Goal: Feedback & Contribution: Submit feedback/report problem

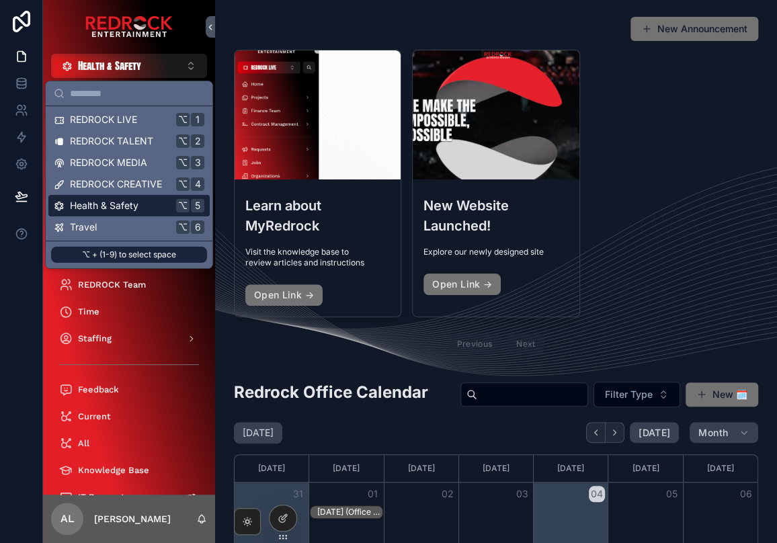
drag, startPoint x: 681, startPoint y: 124, endPoint x: 659, endPoint y: 122, distance: 22.3
click at [680, 124] on div "Learn about MyRedrock Visit the knowledge base to review articles and instructi…" at bounding box center [496, 205] width 524 height 310
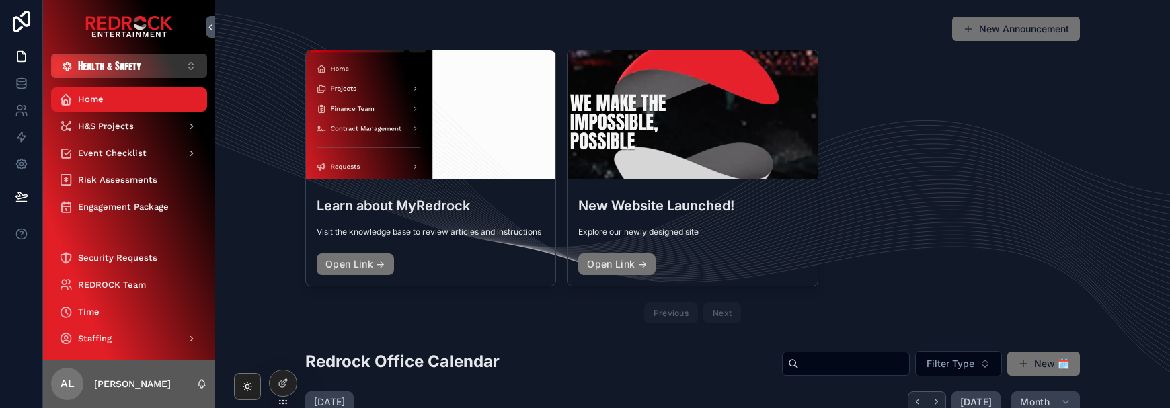
click at [127, 65] on span "Health & Safety" at bounding box center [109, 65] width 63 height 13
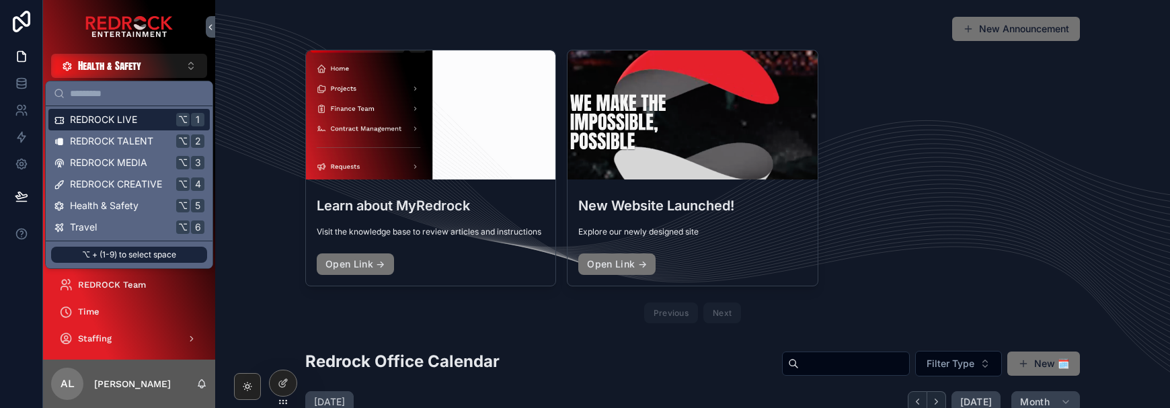
click at [127, 118] on span "REDROCK LIVE" at bounding box center [103, 119] width 67 height 13
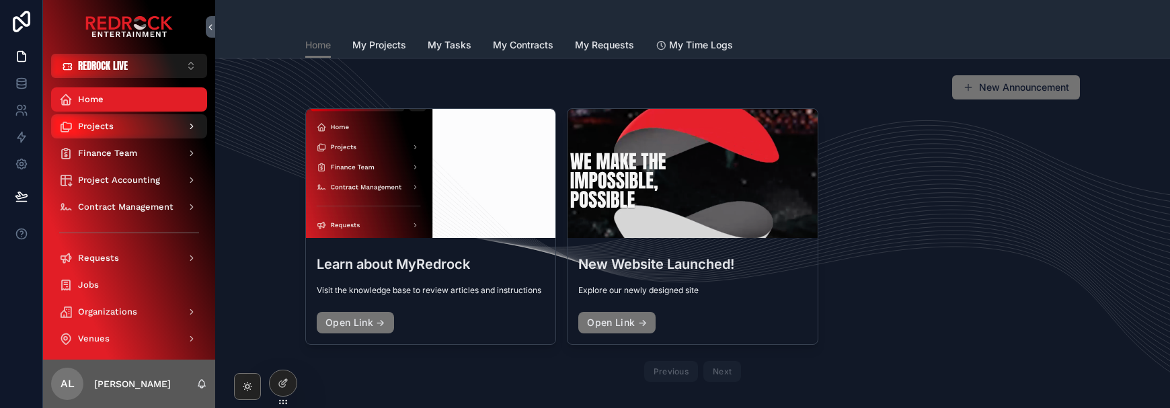
click at [134, 130] on div "Projects" at bounding box center [129, 127] width 140 height 22
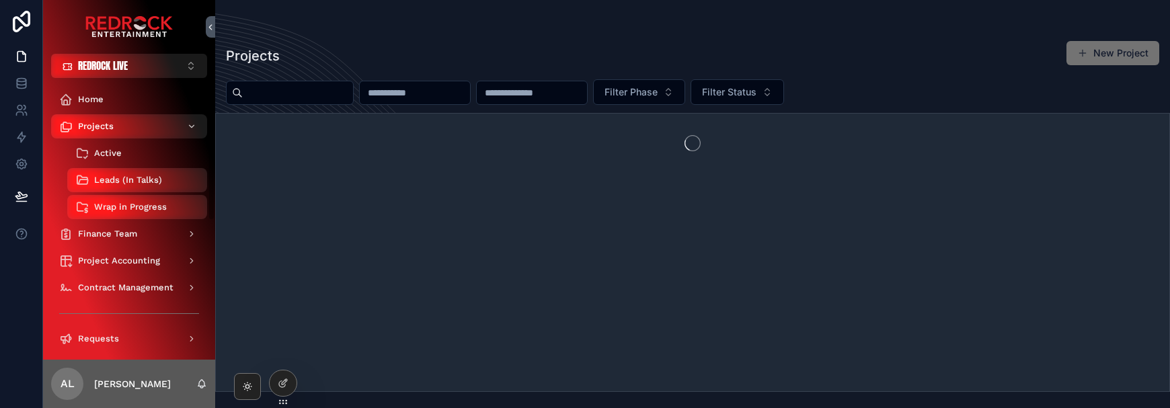
click at [131, 153] on div "Active" at bounding box center [137, 153] width 124 height 22
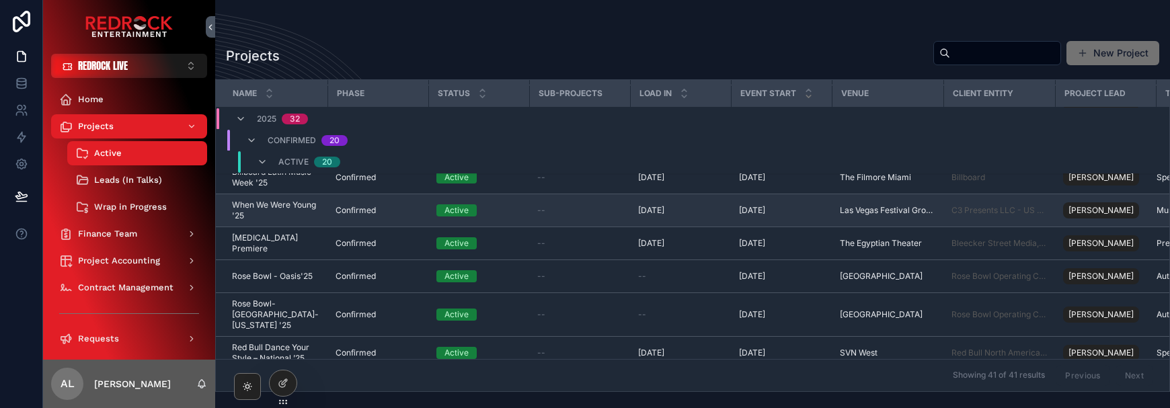
scroll to position [217, 0]
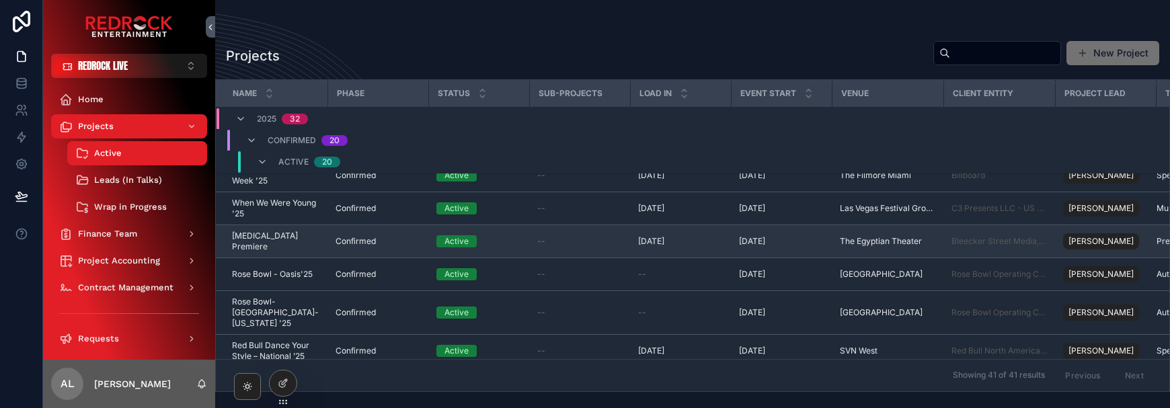
click at [290, 242] on td "Spinal Tap Premiere Spinal Tap Premiere" at bounding box center [272, 241] width 112 height 33
click at [292, 248] on span "[MEDICAL_DATA] Premiere" at bounding box center [275, 242] width 87 height 22
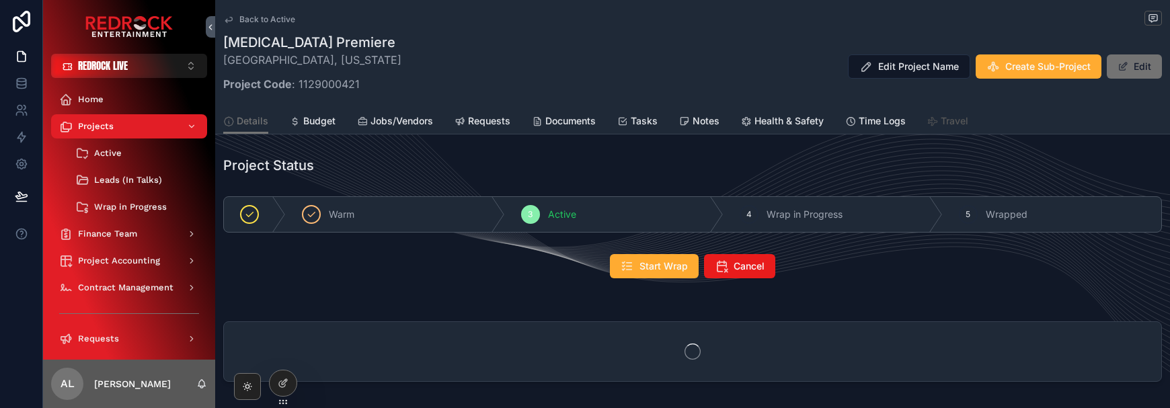
click at [776, 123] on span "Travel" at bounding box center [954, 120] width 28 height 13
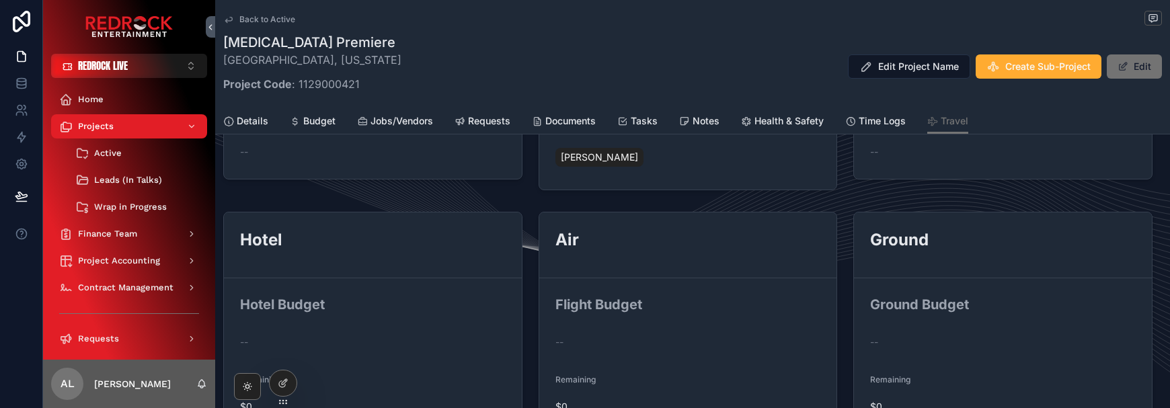
scroll to position [291, 0]
click at [282, 356] on icon at bounding box center [281, 357] width 5 height 3
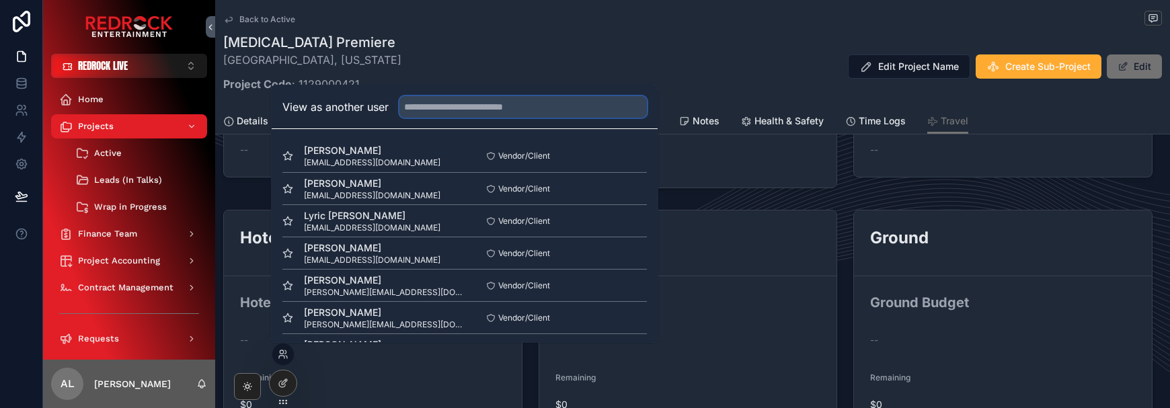
click at [454, 110] on input "text" at bounding box center [522, 107] width 247 height 22
type input "*******"
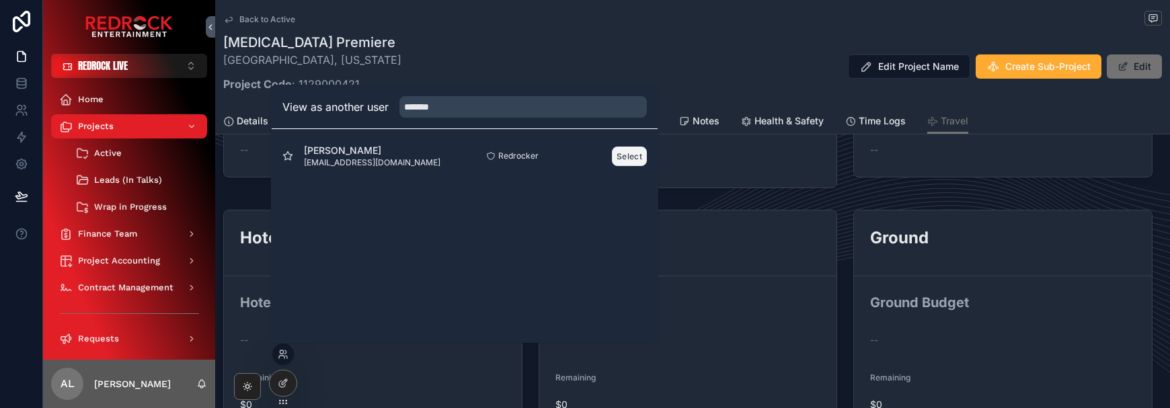
click at [616, 155] on button "Select" at bounding box center [629, 156] width 35 height 19
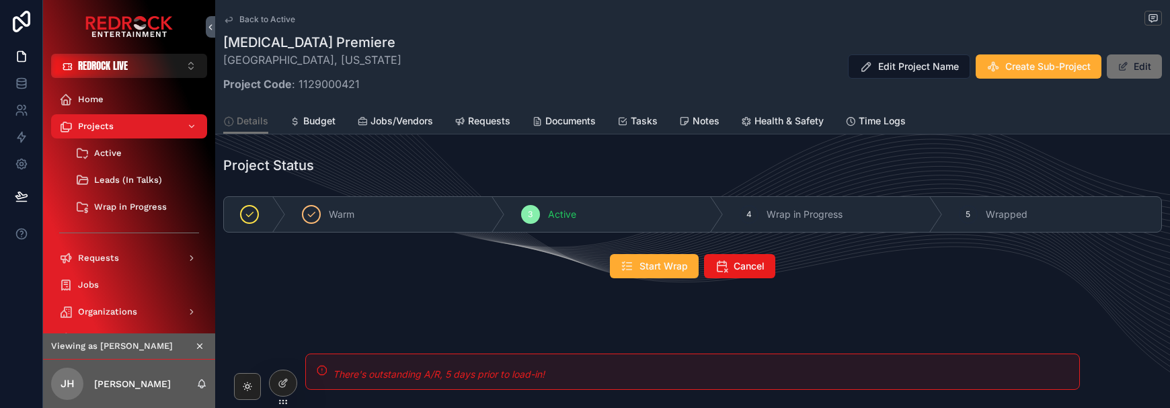
click at [246, 17] on span "Back to Active" at bounding box center [267, 19] width 56 height 11
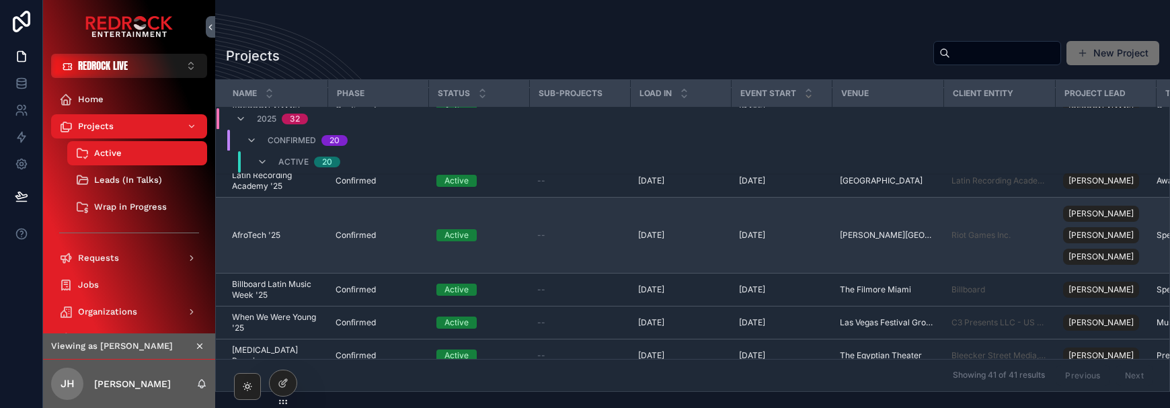
scroll to position [106, 0]
click at [248, 227] on span "AfroTech '25" at bounding box center [256, 232] width 48 height 11
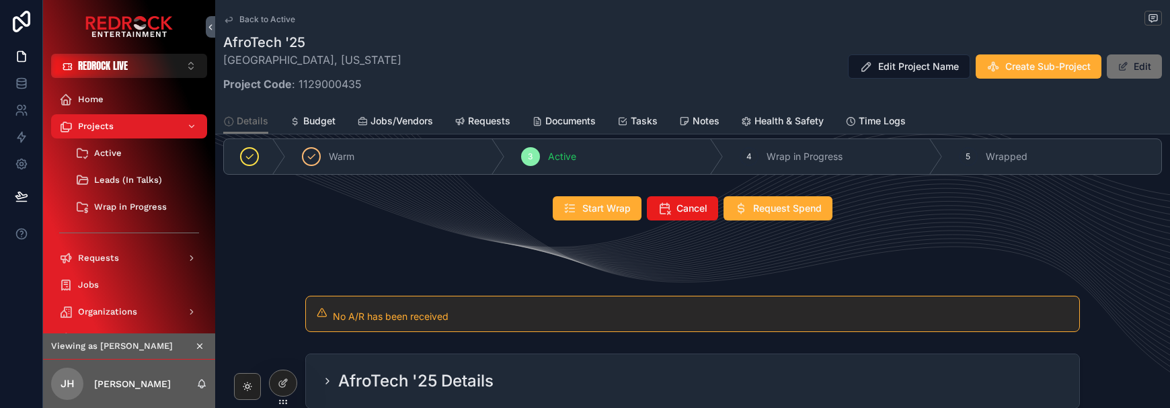
scroll to position [65, 0]
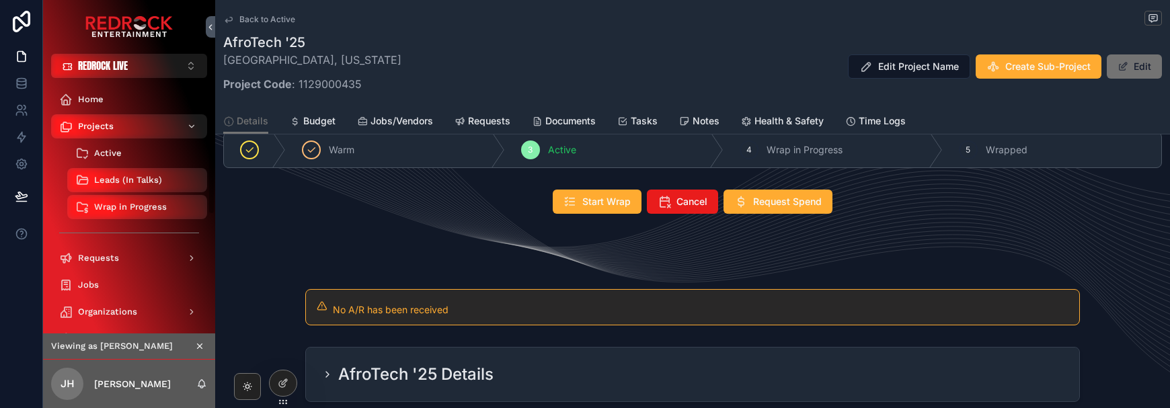
click at [145, 147] on div "Active" at bounding box center [137, 153] width 124 height 22
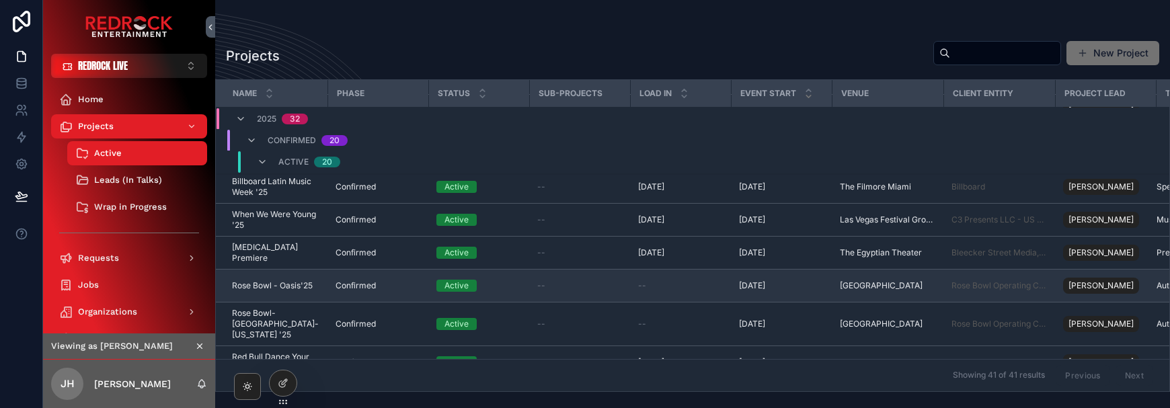
scroll to position [206, 0]
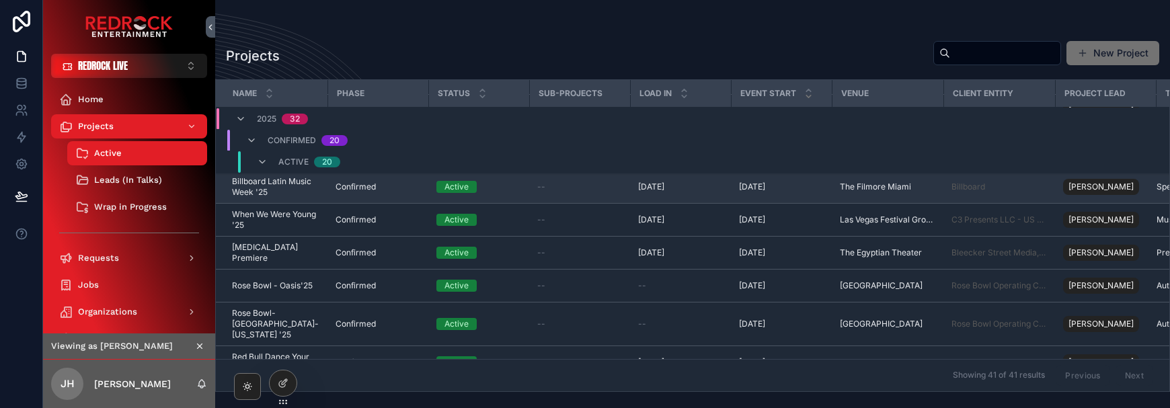
click at [301, 194] on span "Billboard Latin Music Week '25" at bounding box center [275, 187] width 87 height 22
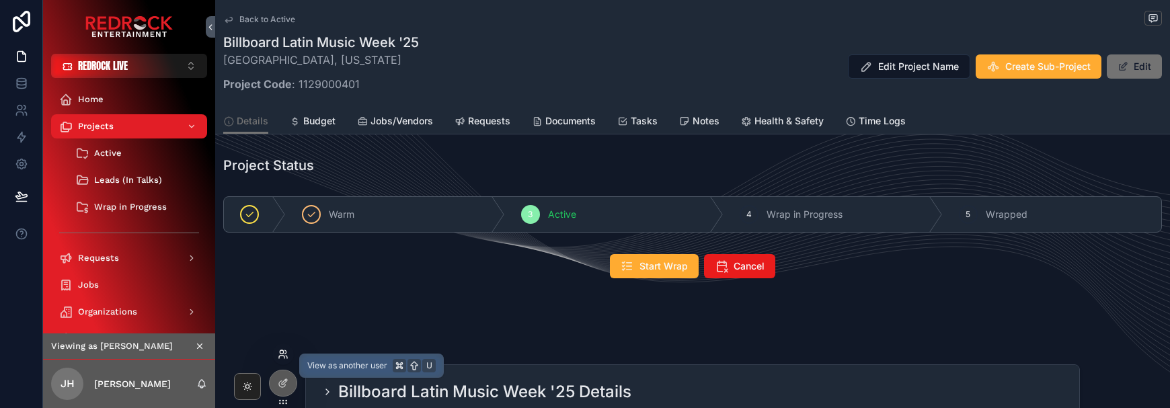
click at [280, 350] on icon at bounding box center [283, 354] width 11 height 11
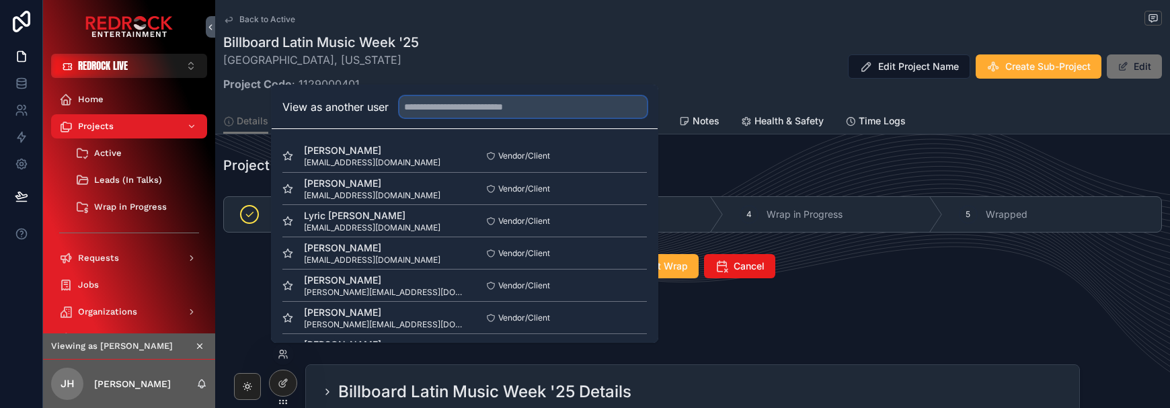
click at [505, 110] on input "text" at bounding box center [522, 107] width 247 height 22
type input "***"
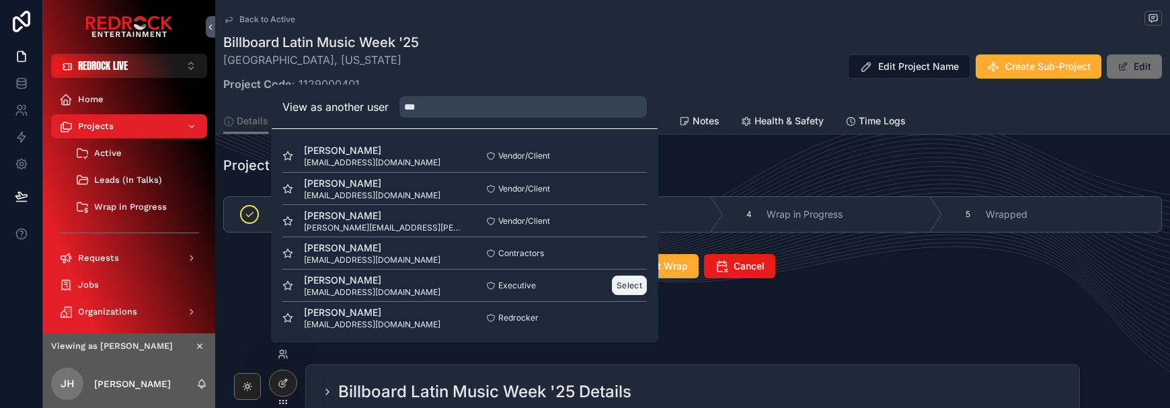
click at [626, 284] on button "Select" at bounding box center [629, 285] width 35 height 19
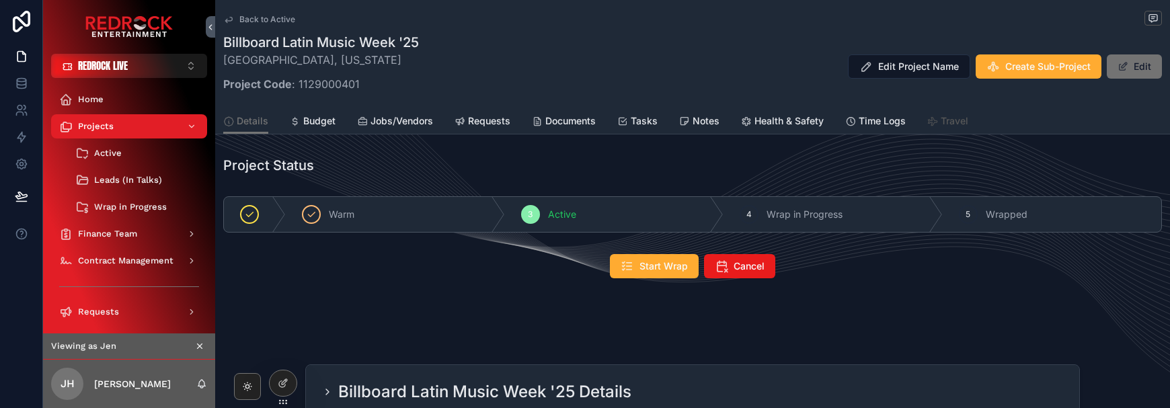
click at [948, 121] on span "Travel" at bounding box center [954, 120] width 28 height 13
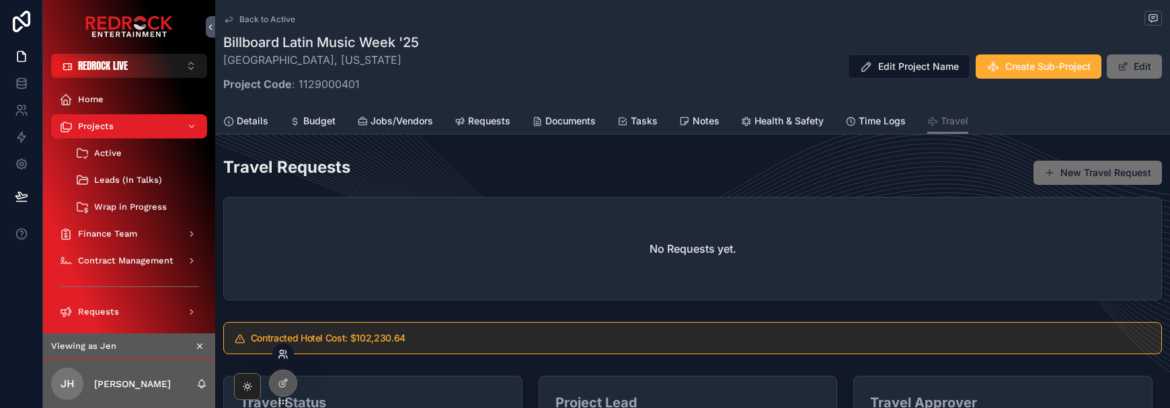
click at [286, 354] on icon at bounding box center [283, 354] width 11 height 11
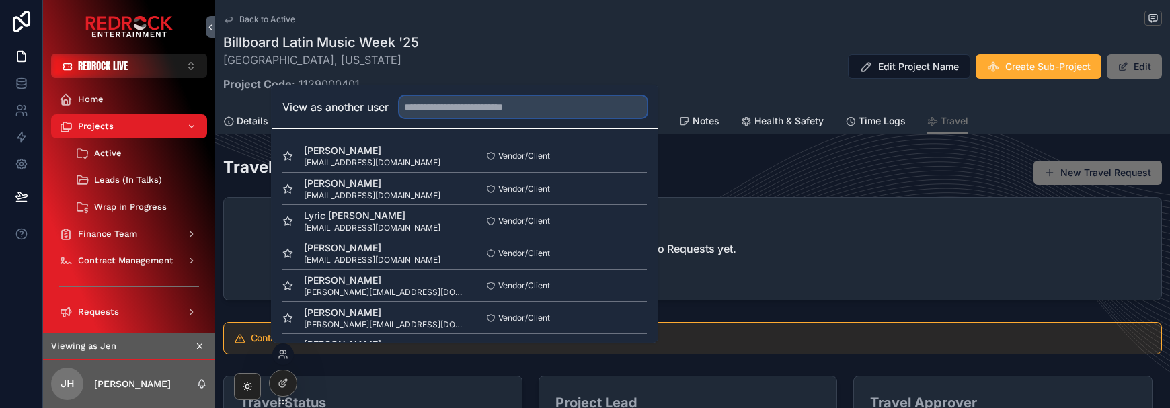
click at [446, 109] on input "text" at bounding box center [522, 107] width 247 height 22
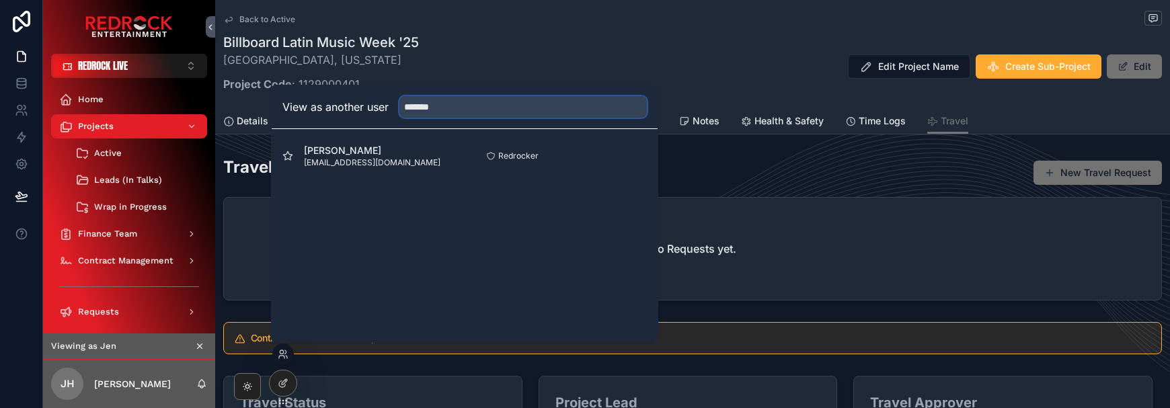
type input "*******"
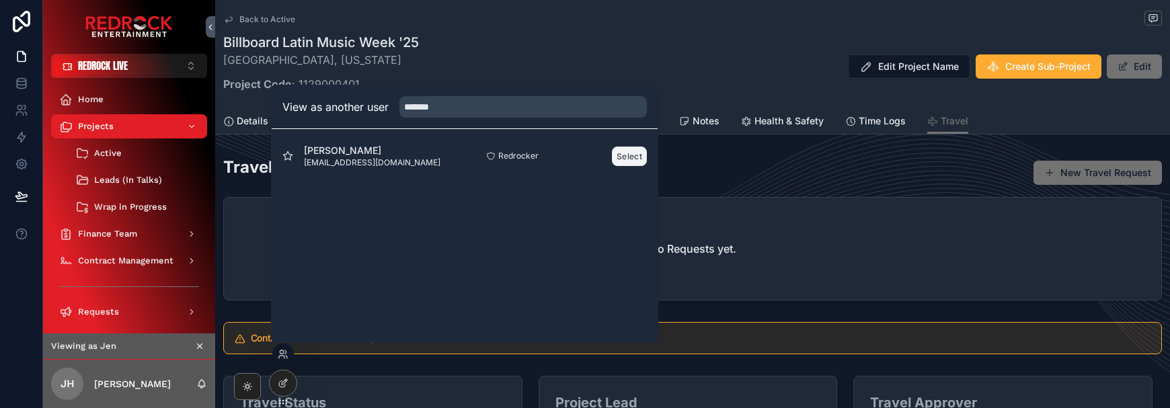
drag, startPoint x: 422, startPoint y: 138, endPoint x: 633, endPoint y: 157, distance: 211.8
click at [633, 157] on button "Select" at bounding box center [629, 156] width 35 height 19
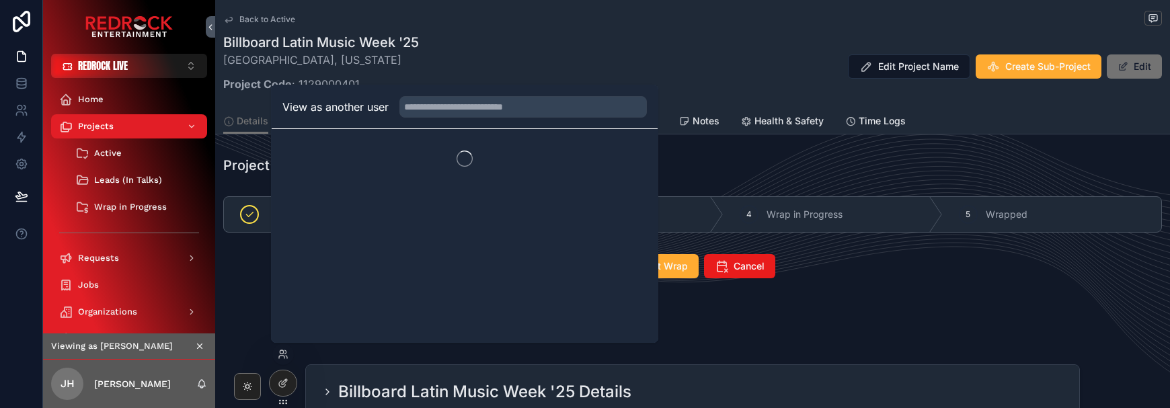
type input "*******"
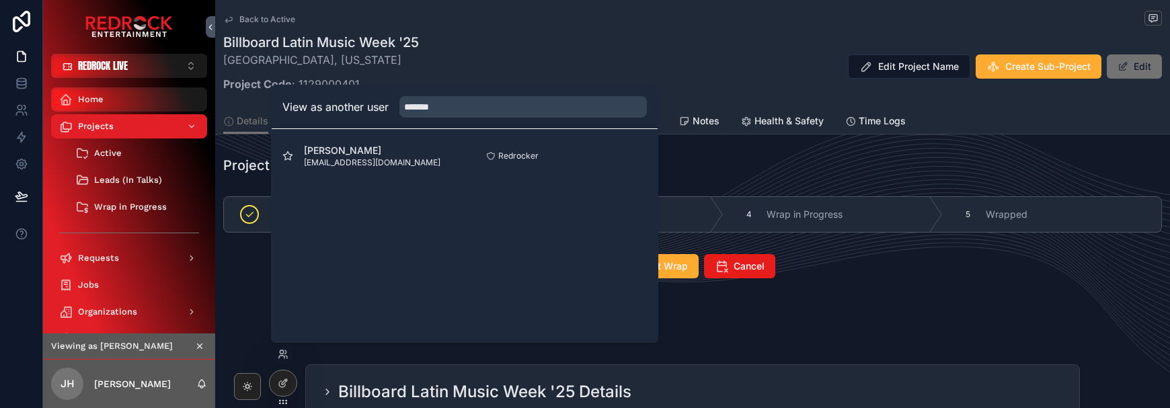
click at [112, 98] on div "Home" at bounding box center [129, 100] width 140 height 22
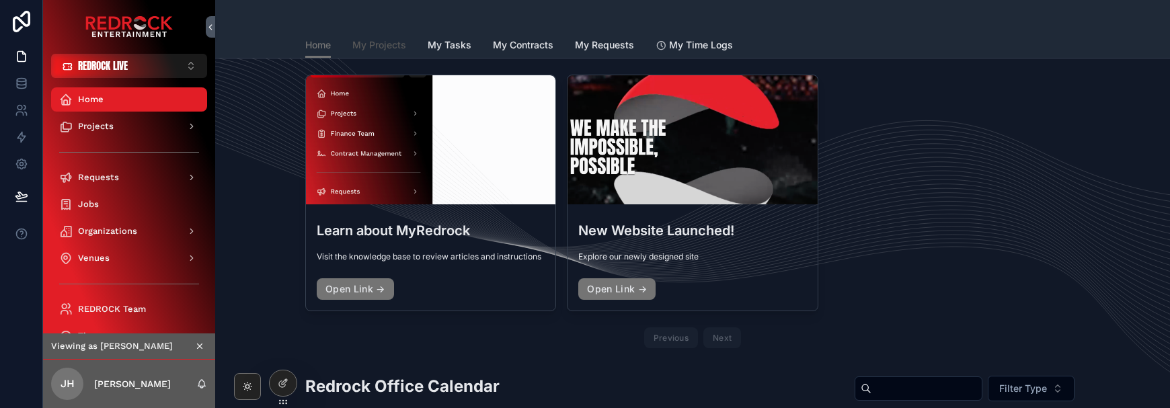
click at [377, 42] on span "My Projects" at bounding box center [379, 44] width 54 height 13
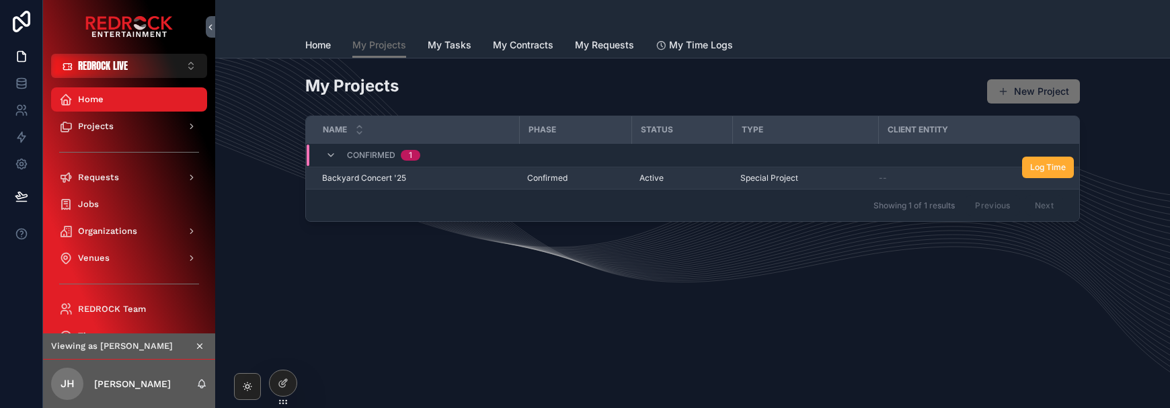
click at [378, 174] on span "Backyard Concert '25" at bounding box center [364, 178] width 84 height 11
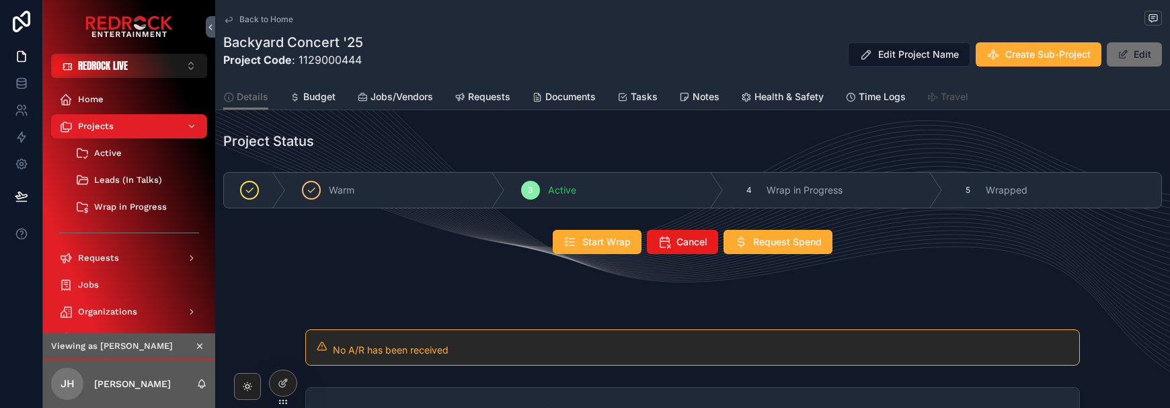
click at [936, 97] on div "Travel" at bounding box center [947, 96] width 41 height 13
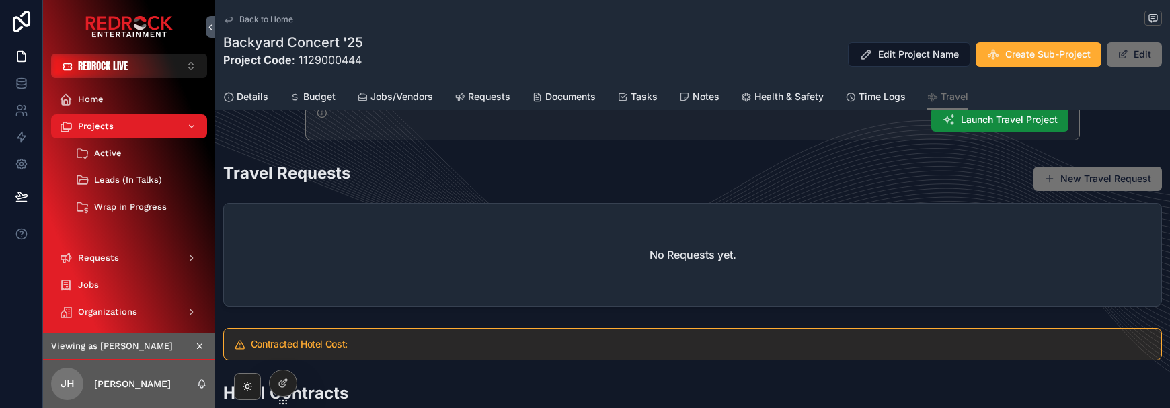
scroll to position [34, 0]
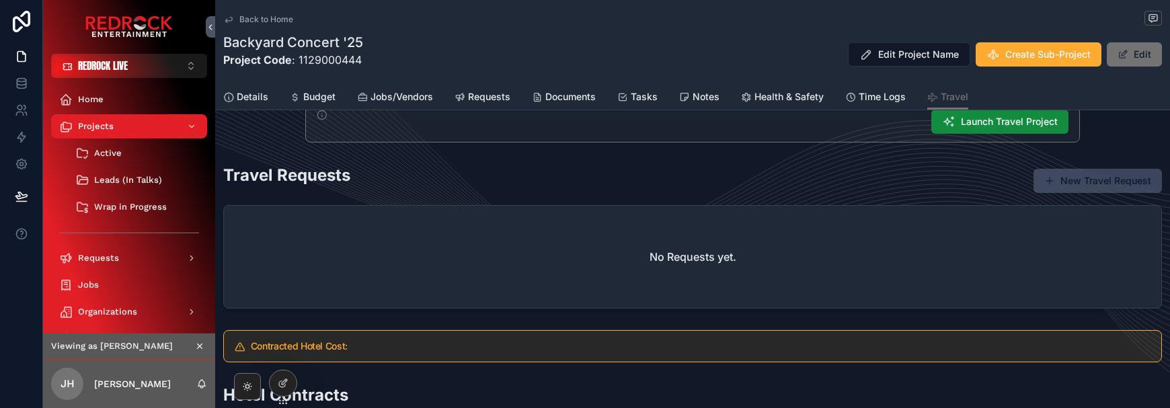
click at [1084, 184] on button "New Travel Request" at bounding box center [1097, 181] width 128 height 24
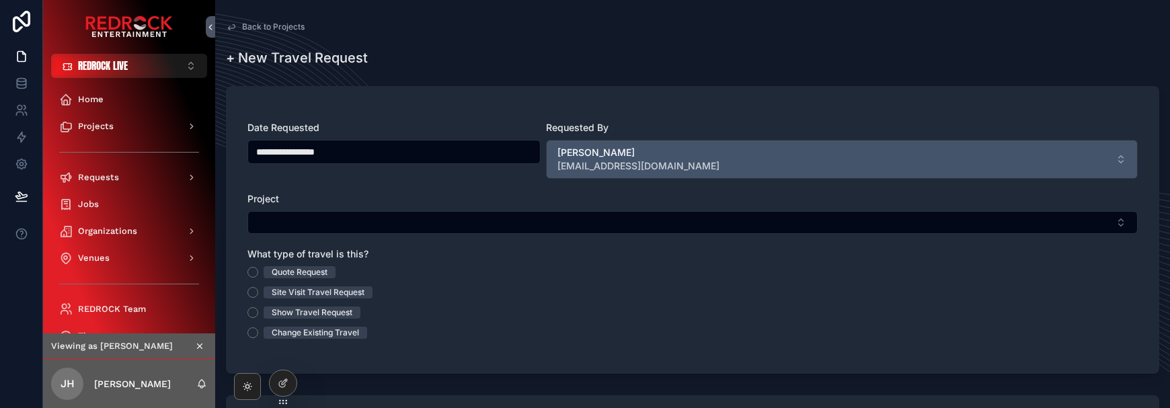
click at [1118, 157] on button "[PERSON_NAME] [EMAIL_ADDRESS][DOMAIN_NAME]" at bounding box center [842, 159] width 592 height 39
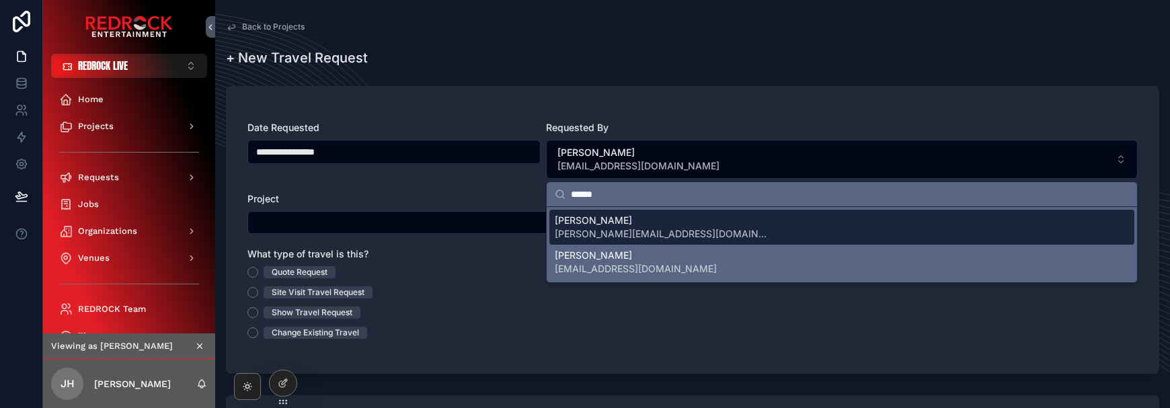
type input "******"
click at [618, 227] on span "[PERSON_NAME][EMAIL_ADDRESS][DOMAIN_NAME]" at bounding box center [662, 233] width 215 height 13
type input "**********"
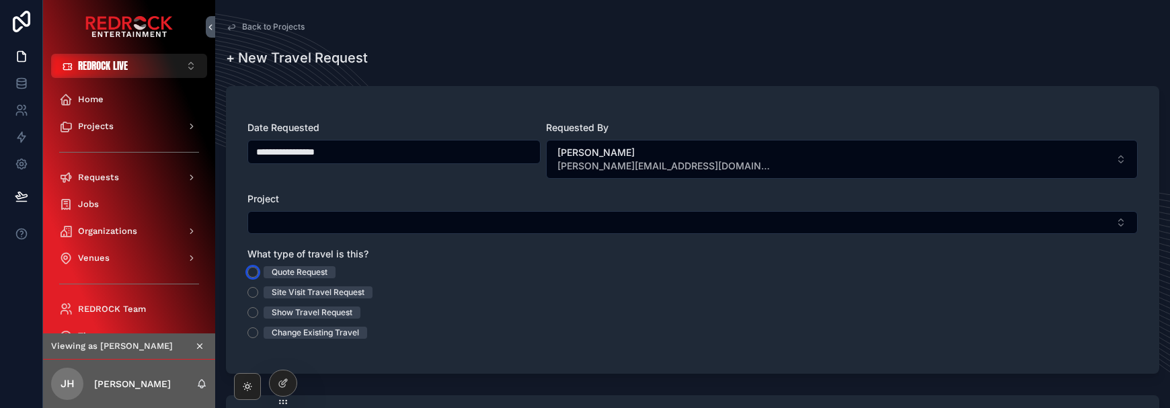
click at [251, 273] on button "Quote Request" at bounding box center [252, 272] width 11 height 11
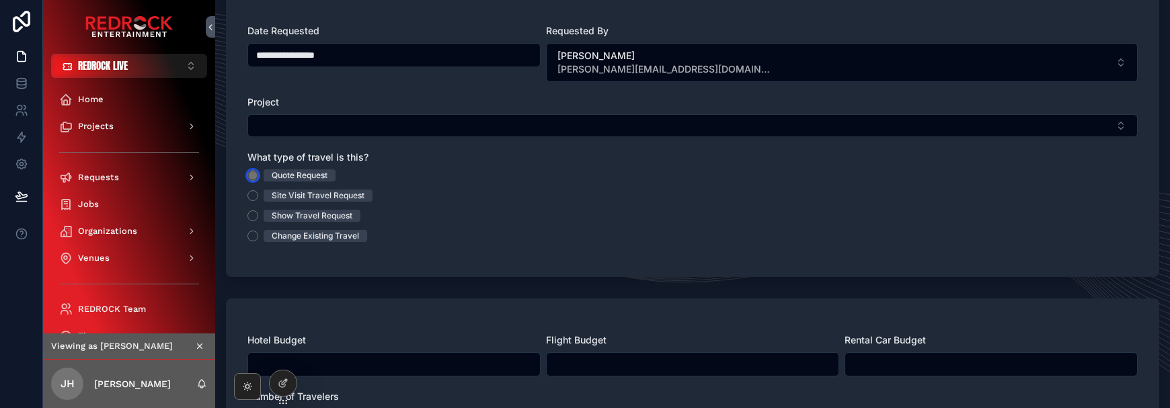
scroll to position [112, 0]
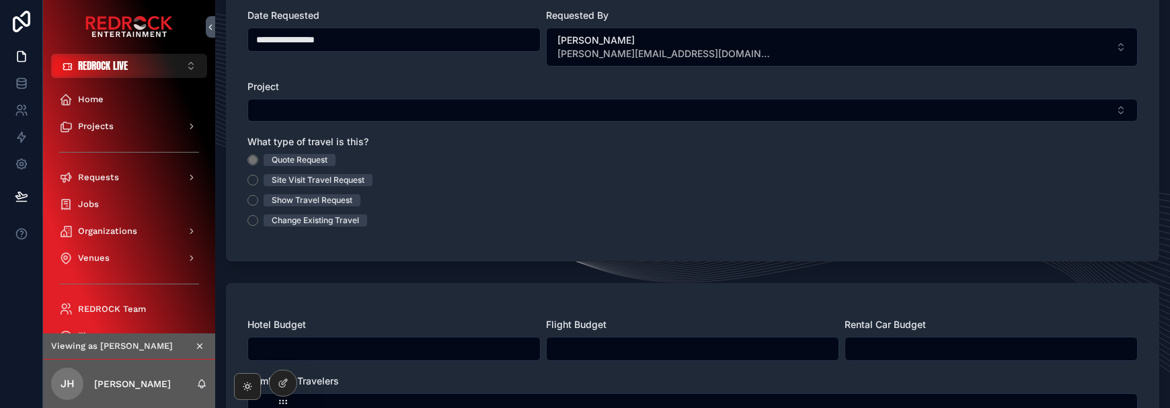
click at [301, 339] on input "scrollable content" at bounding box center [394, 348] width 292 height 19
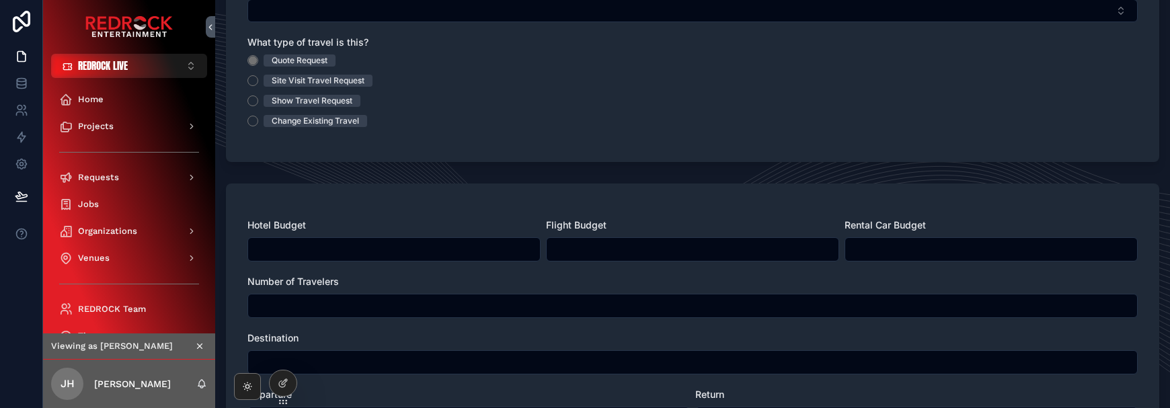
scroll to position [212, 0]
click at [312, 246] on input "scrollable content" at bounding box center [394, 248] width 292 height 19
type input "*****"
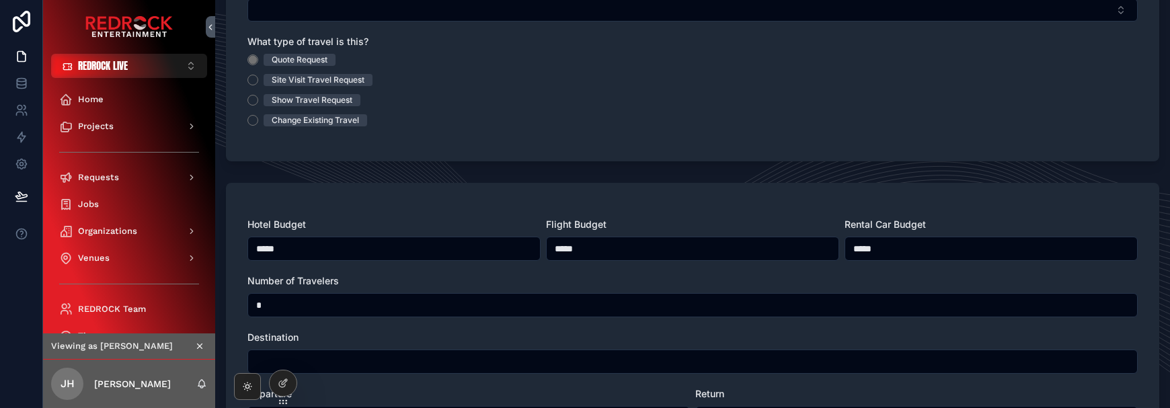
type input "*"
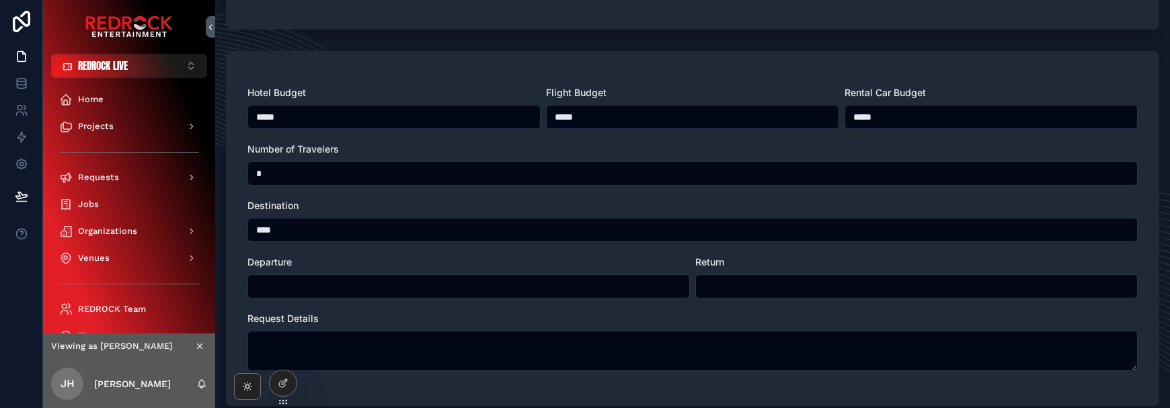
scroll to position [348, 0]
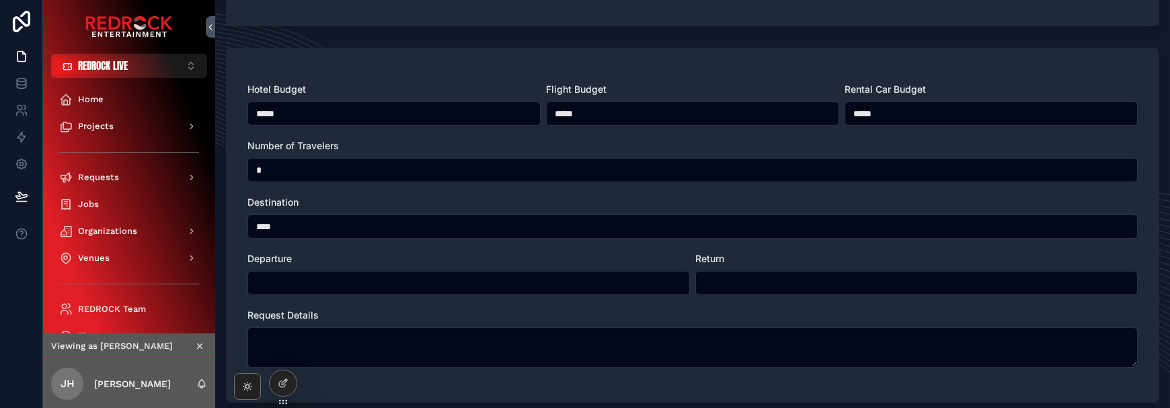
type input "****"
click at [358, 282] on input "scrollable content" at bounding box center [468, 283] width 441 height 19
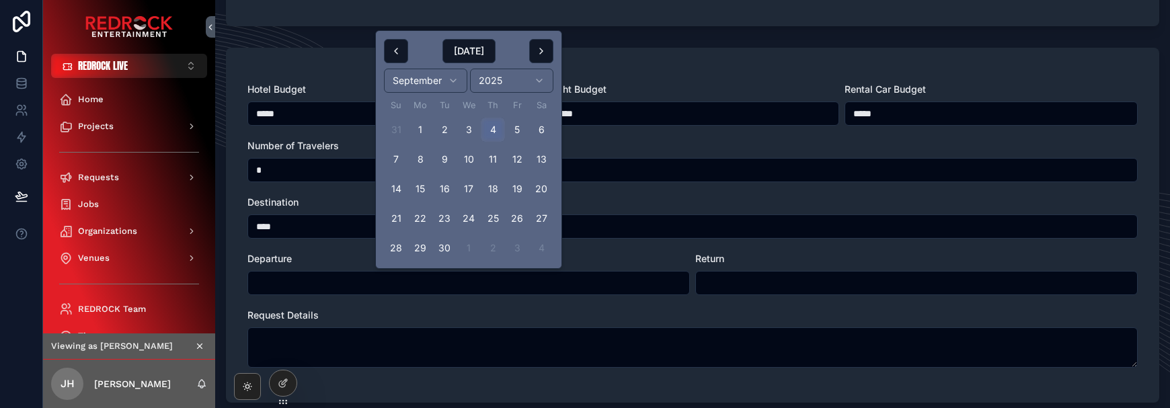
click at [489, 123] on button "4" at bounding box center [493, 130] width 24 height 24
type input "********"
click at [741, 283] on input "scrollable content" at bounding box center [916, 283] width 441 height 19
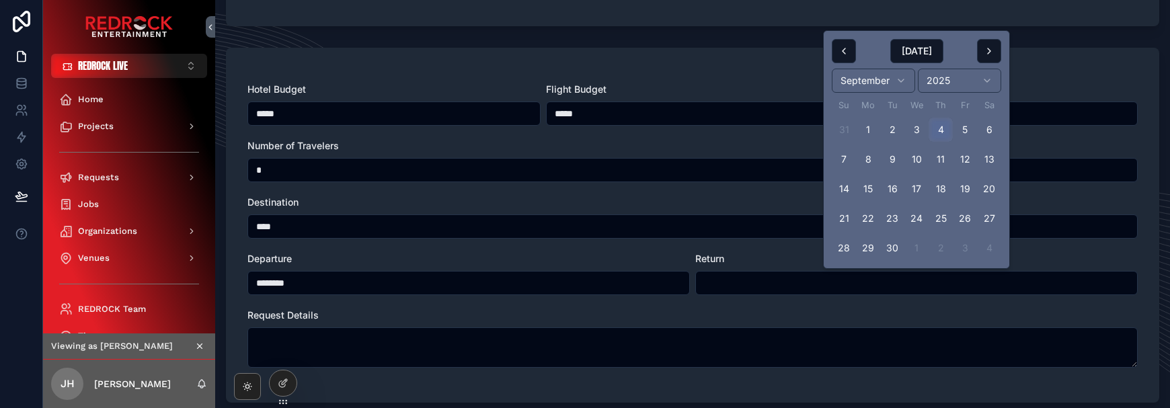
click at [946, 135] on button "4" at bounding box center [940, 130] width 24 height 24
type input "********"
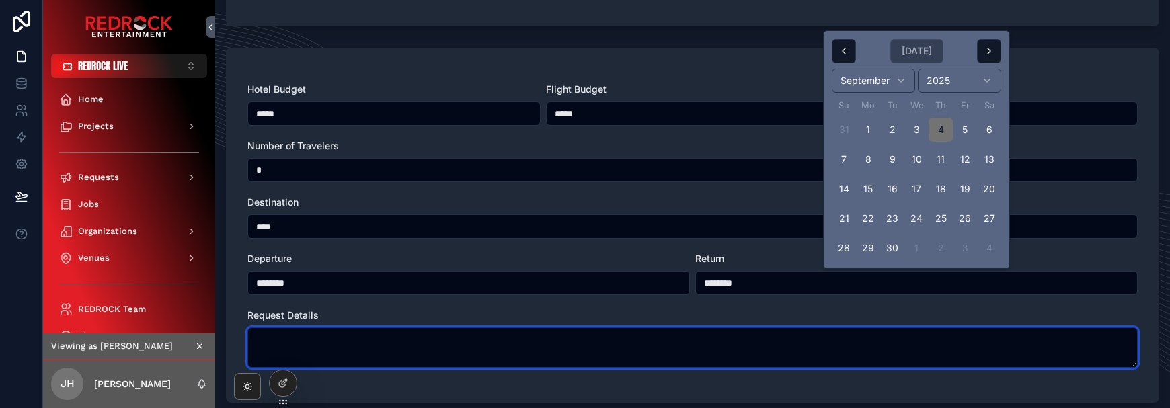
click at [532, 345] on textarea "scrollable content" at bounding box center [692, 347] width 890 height 40
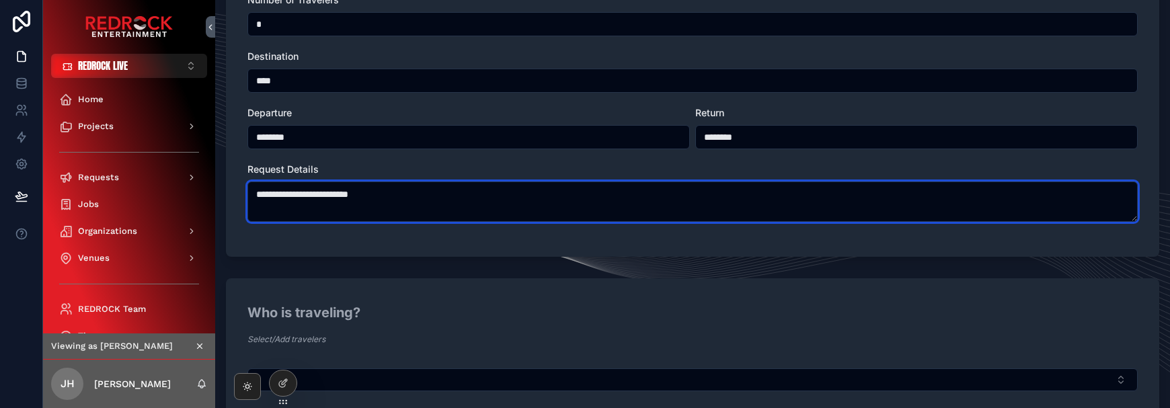
scroll to position [641, 0]
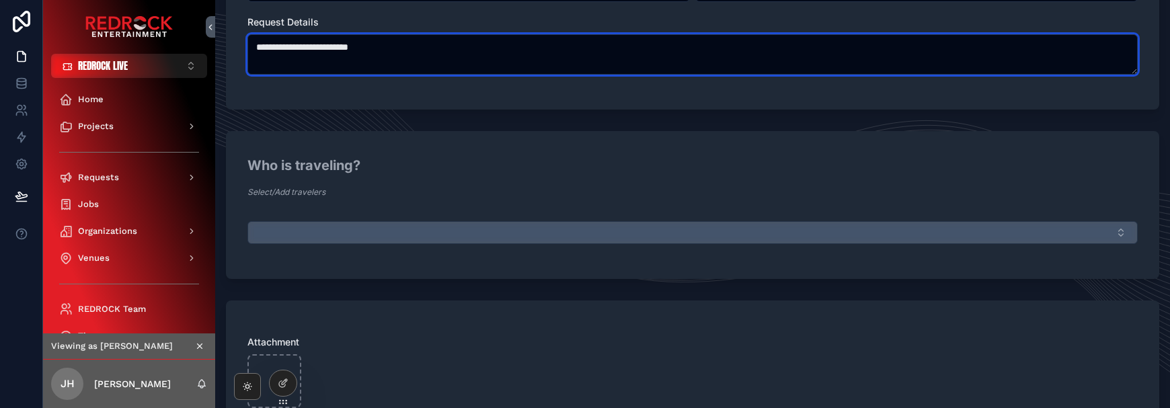
type textarea "**********"
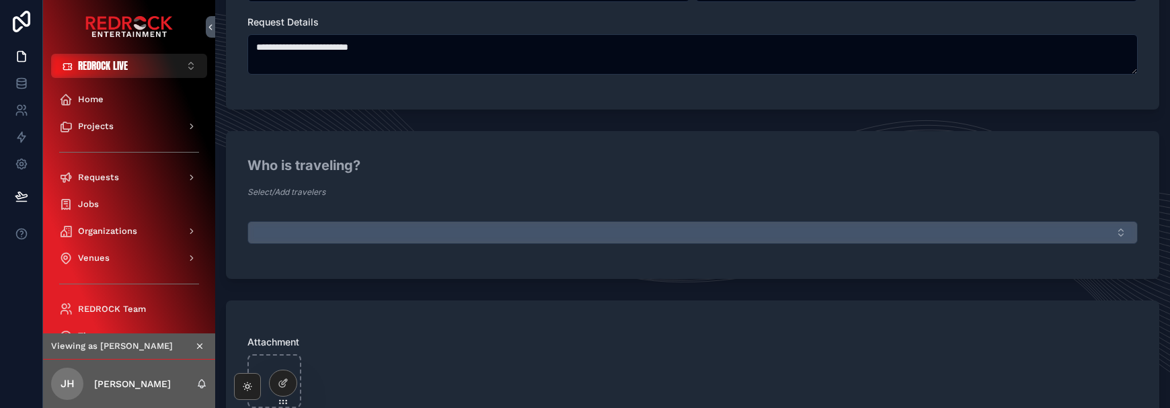
click at [339, 240] on button "Select Button" at bounding box center [692, 232] width 890 height 23
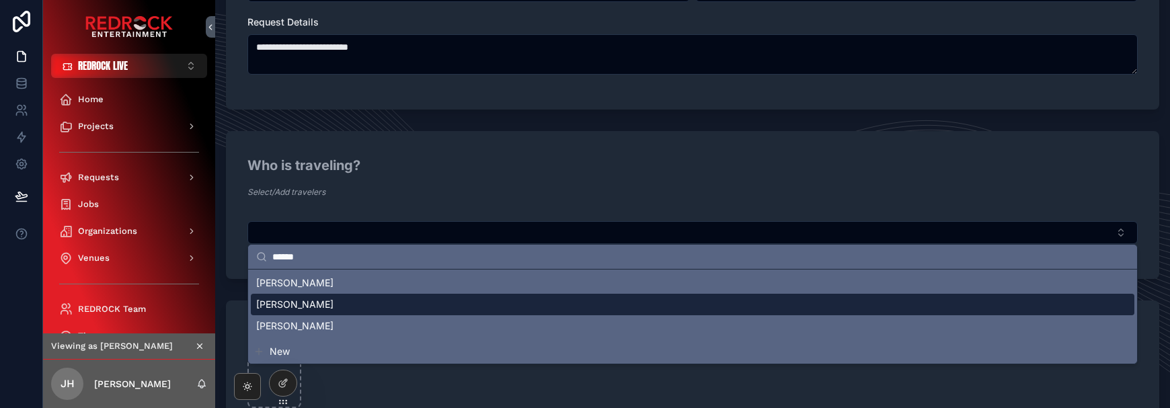
type input "******"
click at [341, 309] on div "[PERSON_NAME]" at bounding box center [692, 305] width 883 height 22
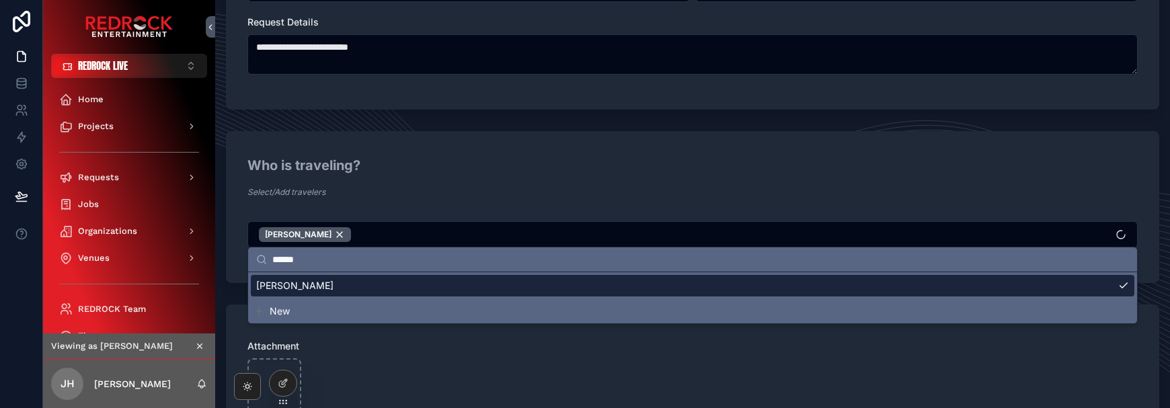
scroll to position [0, 0]
click at [376, 341] on div "Attachment" at bounding box center [692, 345] width 890 height 13
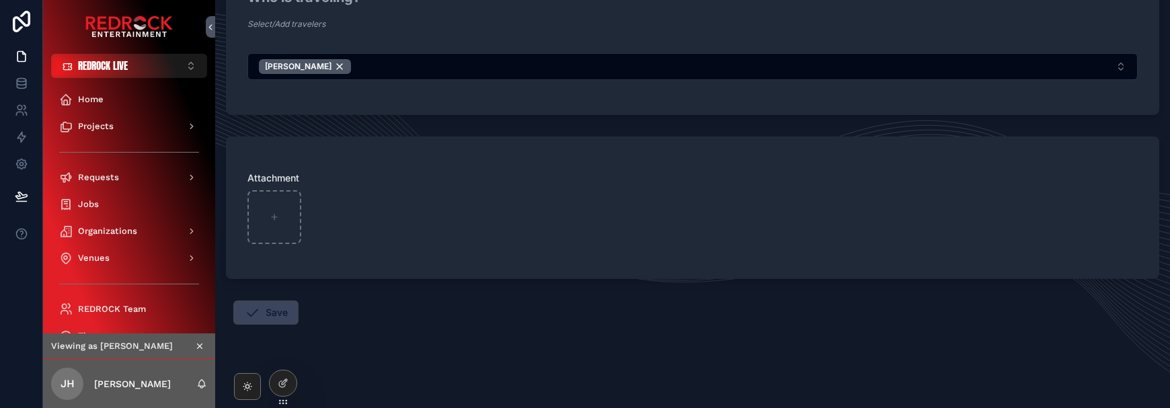
scroll to position [808, 0]
click at [262, 313] on button "Save" at bounding box center [265, 313] width 65 height 24
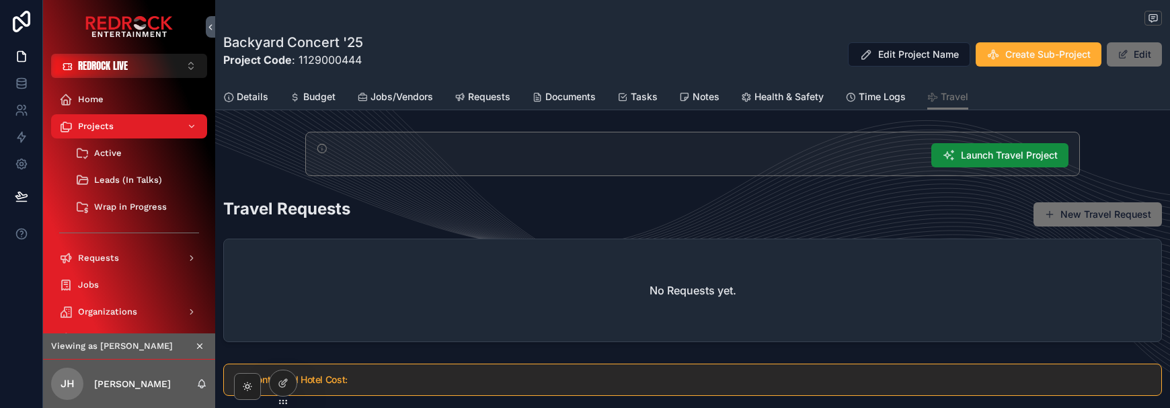
click at [199, 346] on icon "scrollable content" at bounding box center [200, 346] width 5 height 5
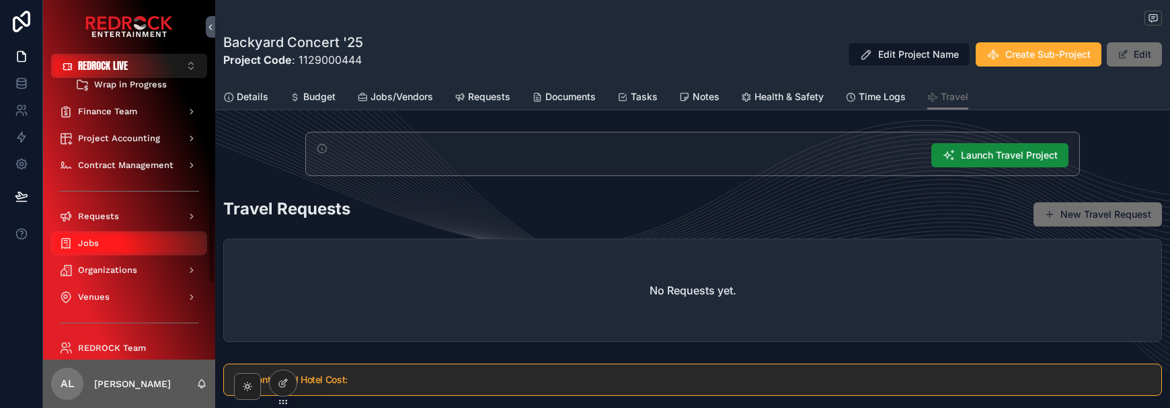
scroll to position [124, 0]
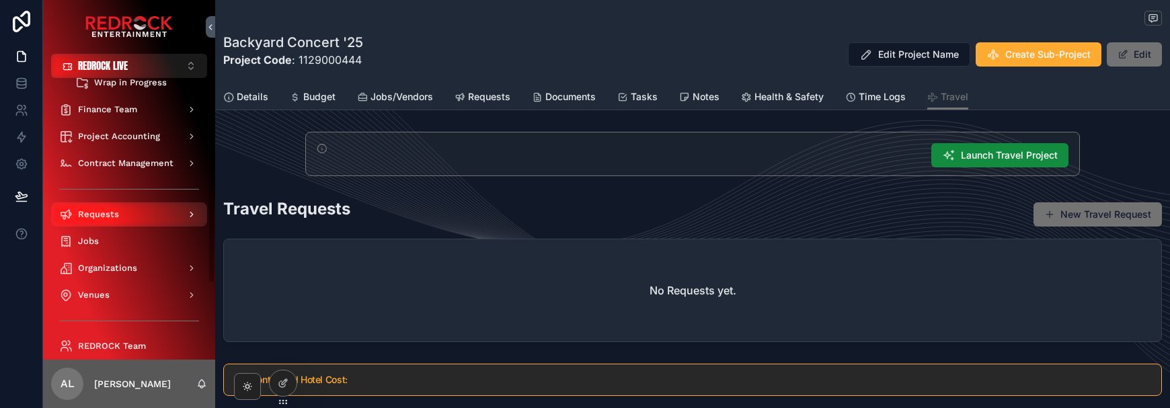
click at [100, 219] on span "Requests" at bounding box center [98, 214] width 41 height 11
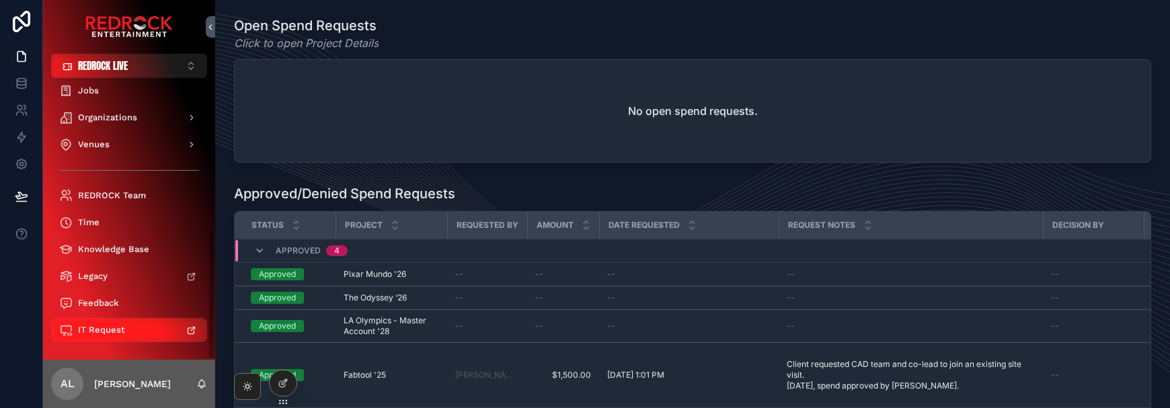
scroll to position [329, 0]
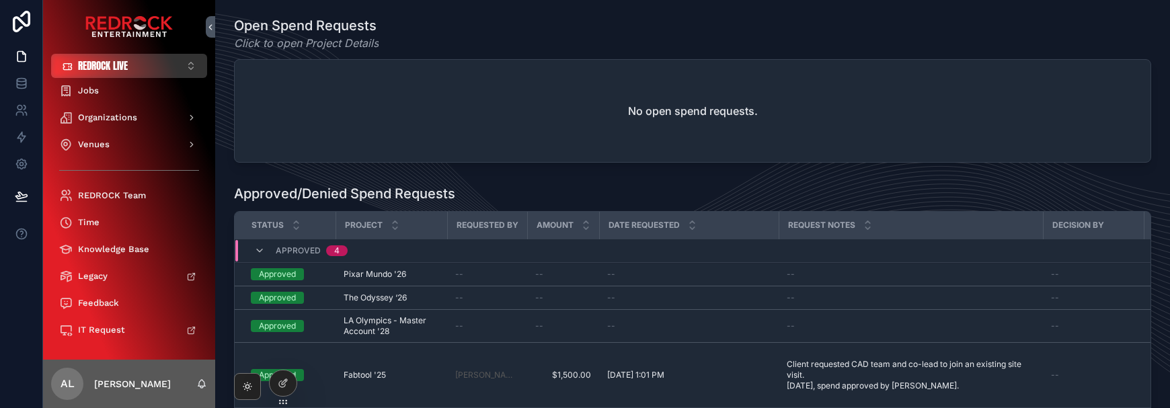
click at [116, 63] on span "REDROCK LIVE" at bounding box center [103, 65] width 50 height 13
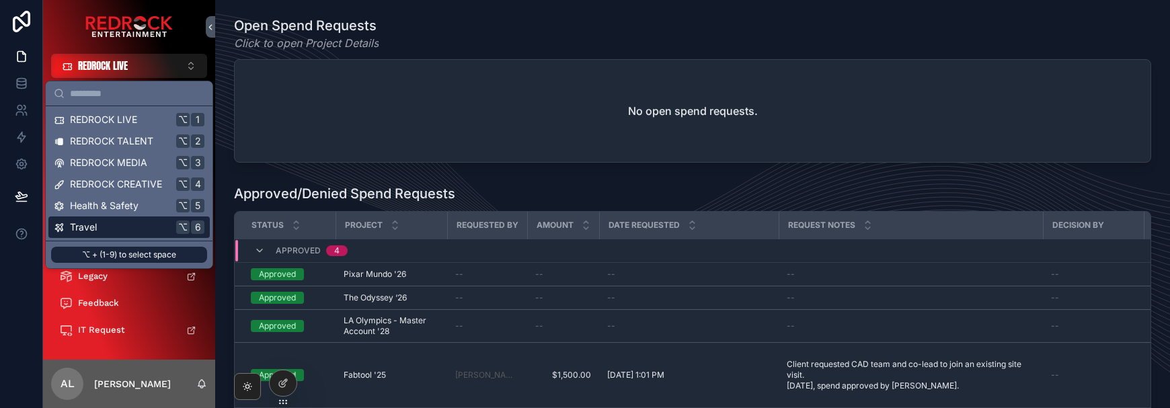
click at [116, 233] on div "Travel ⌥ 6" at bounding box center [129, 226] width 151 height 13
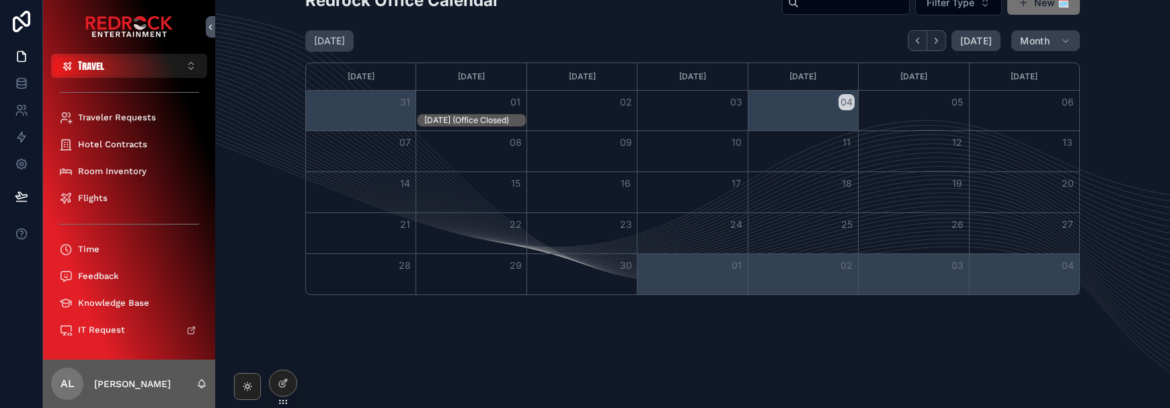
scroll to position [360, 0]
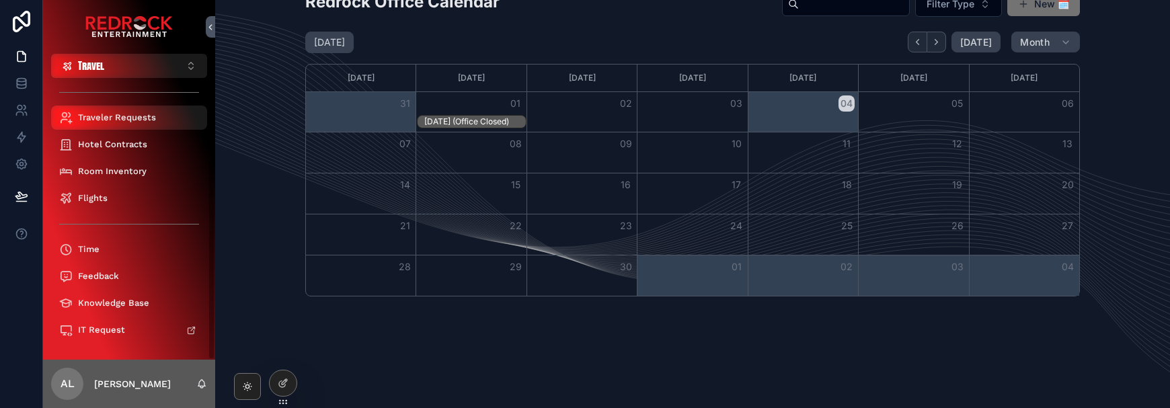
click at [137, 110] on div "Traveler Requests" at bounding box center [129, 118] width 140 height 22
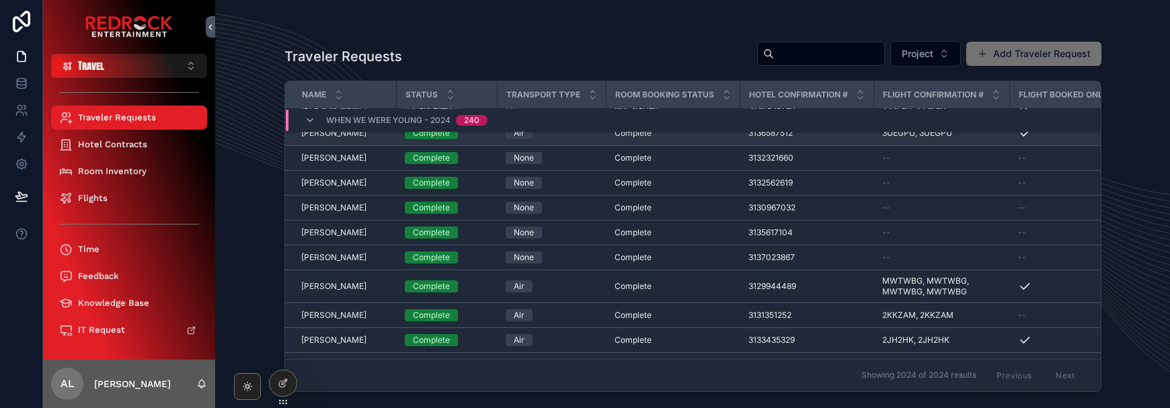
scroll to position [369, 0]
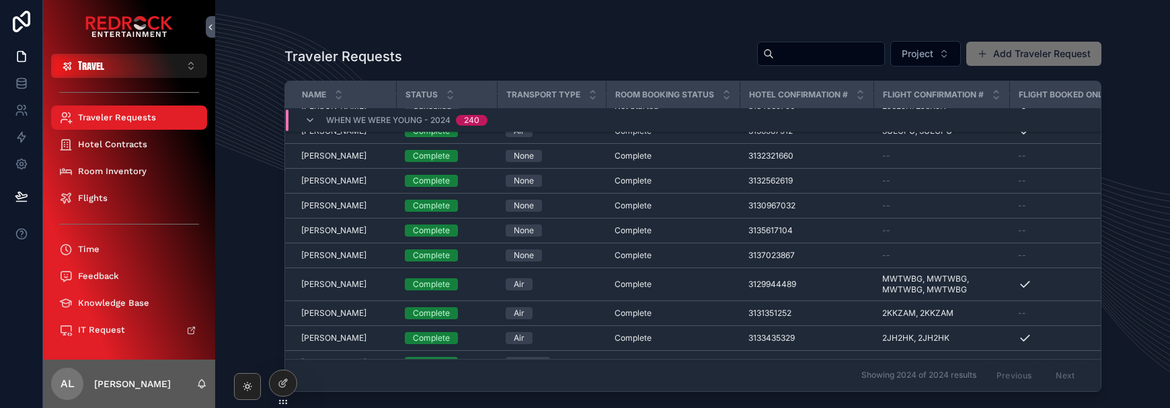
click at [774, 54] on input "scrollable content" at bounding box center [829, 53] width 110 height 19
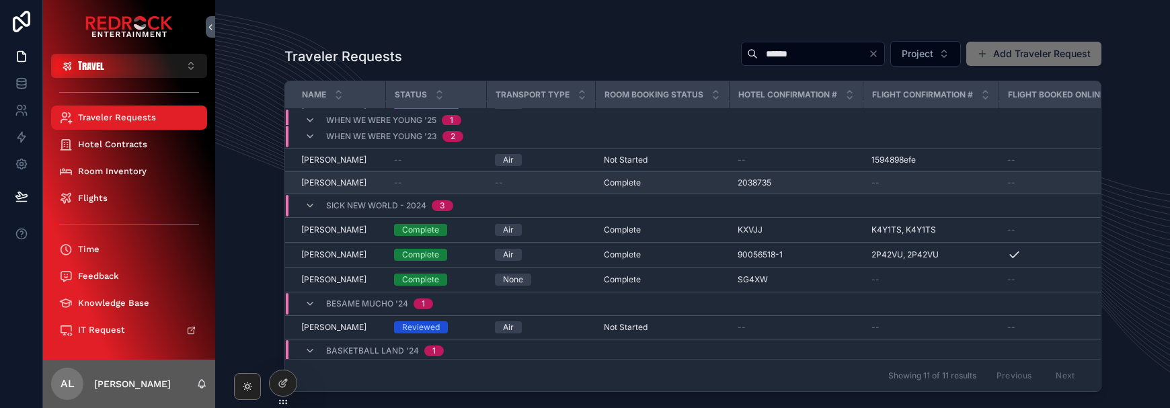
scroll to position [108, 0]
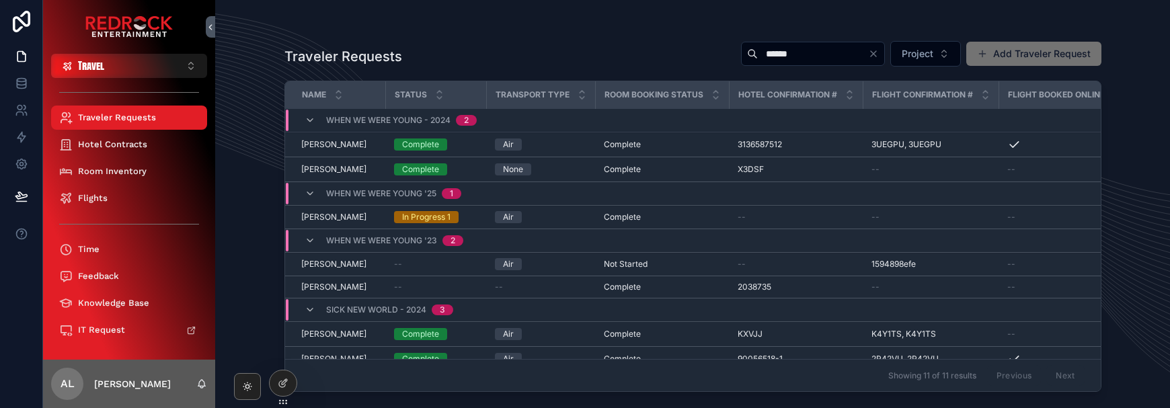
type input "******"
click at [871, 51] on icon "Clear" at bounding box center [872, 53] width 5 height 5
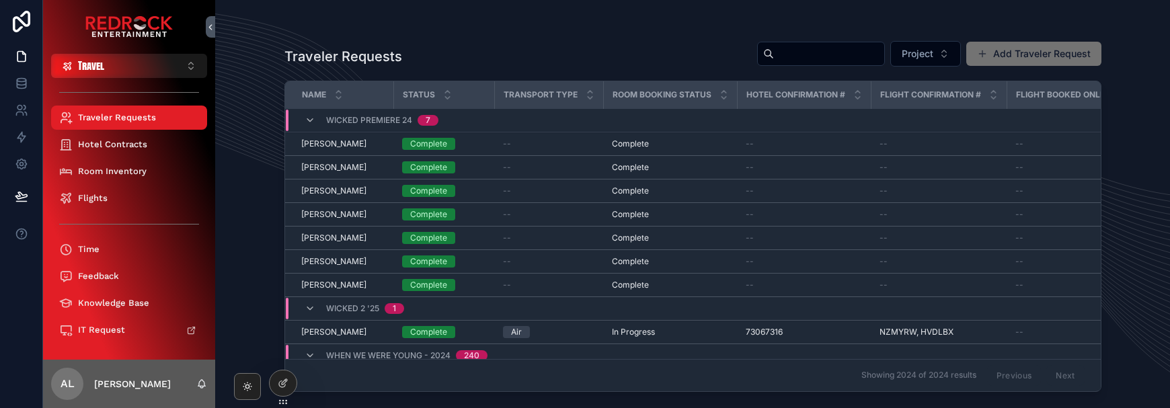
click at [743, 28] on div "Traveler Requests" at bounding box center [692, 27] width 817 height 11
click at [110, 285] on div "Feedback" at bounding box center [129, 277] width 140 height 22
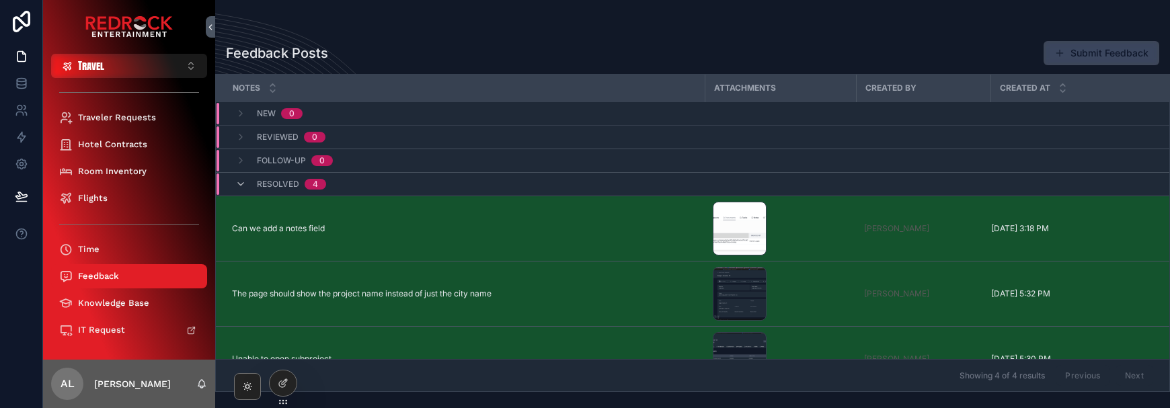
click at [1111, 52] on button "Submit Feedback" at bounding box center [1101, 53] width 116 height 24
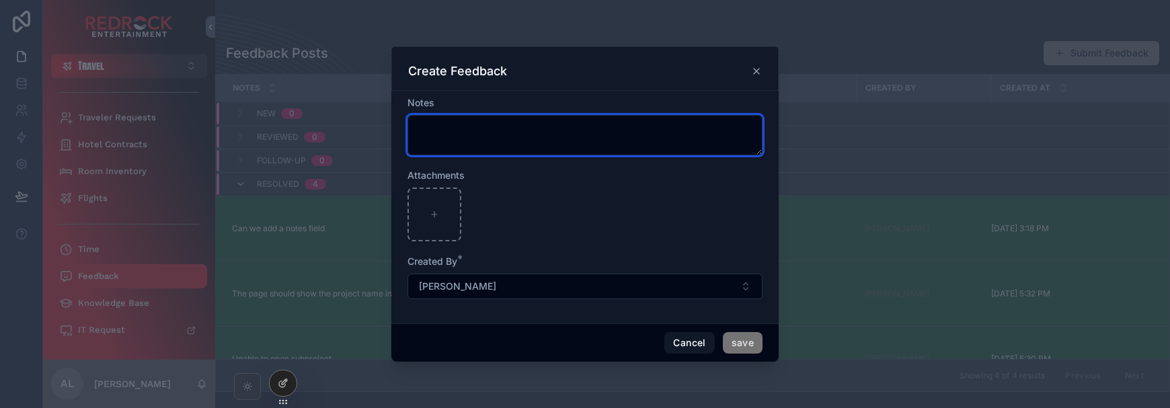
click at [548, 146] on textarea "scrollable content" at bounding box center [584, 135] width 355 height 40
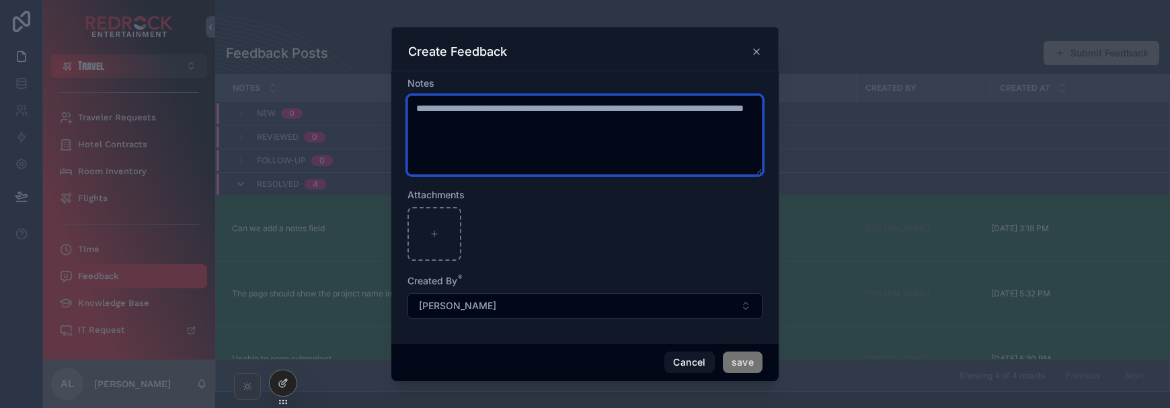
type textarea "**********"
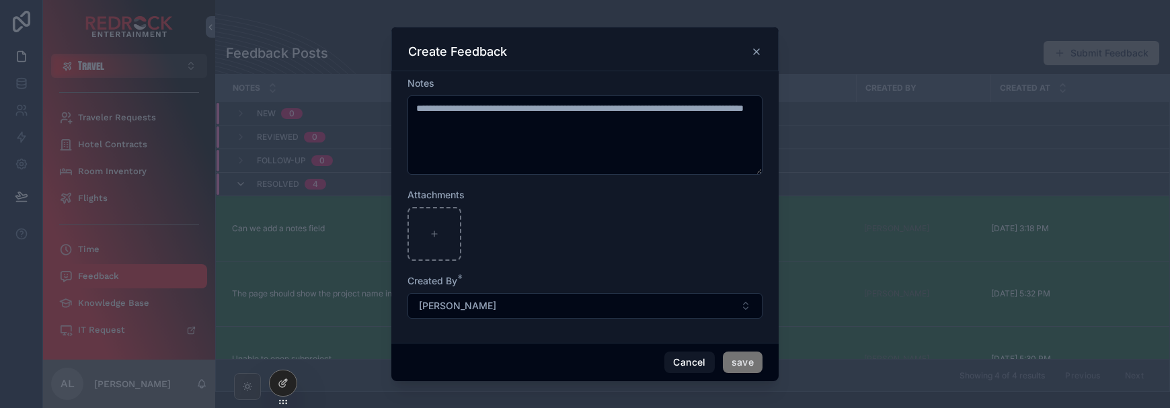
click at [639, 263] on form "**********" at bounding box center [584, 204] width 355 height 255
click at [748, 364] on button "save" at bounding box center [743, 363] width 40 height 22
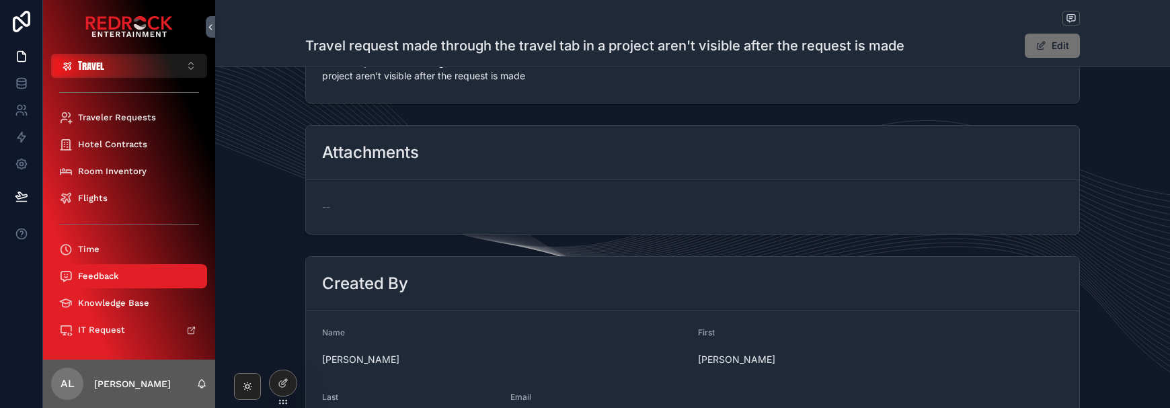
scroll to position [76, 0]
click at [136, 111] on div "Traveler Requests" at bounding box center [129, 118] width 140 height 22
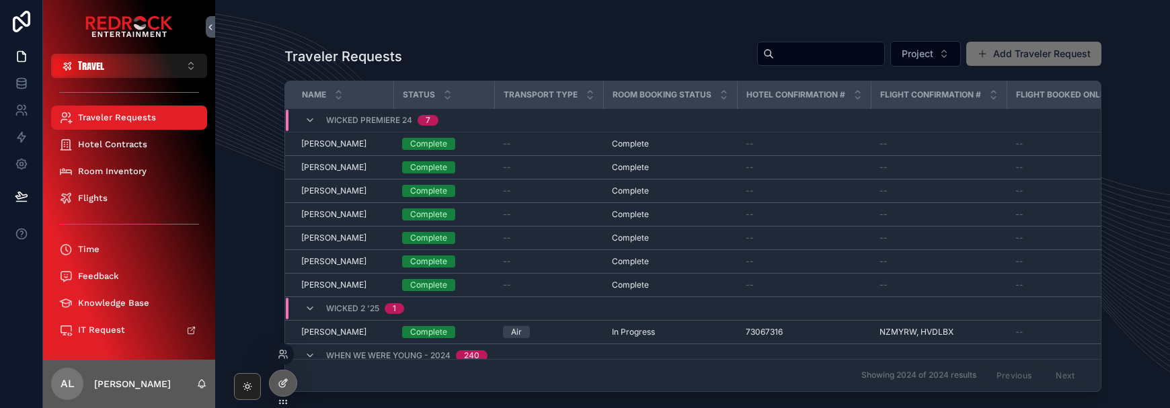
click at [278, 385] on icon at bounding box center [283, 383] width 11 height 11
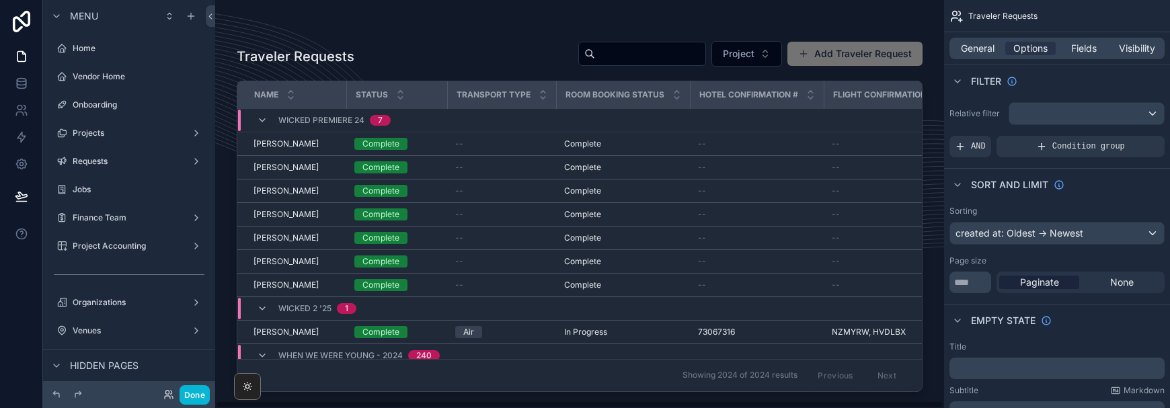
scroll to position [995, 0]
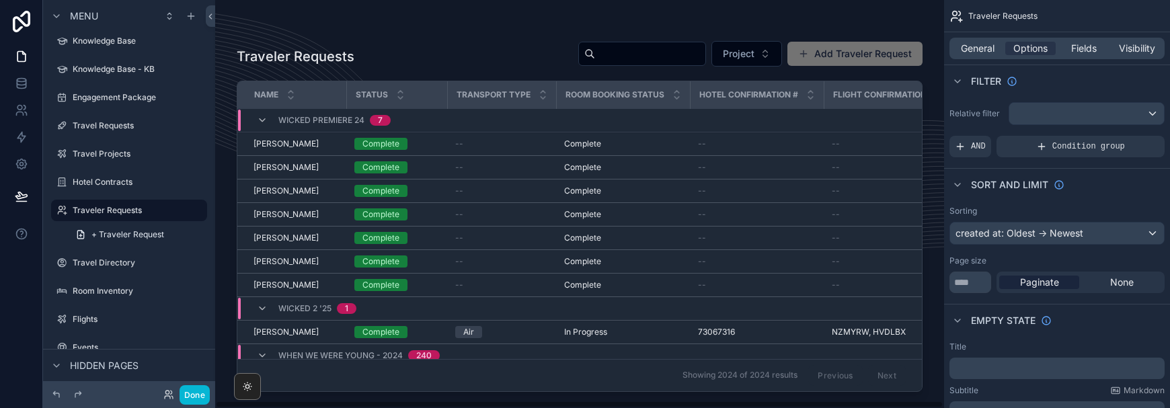
click at [702, 258] on div "scrollable content" at bounding box center [579, 196] width 729 height 392
click at [506, 103] on div "Transport Type" at bounding box center [501, 95] width 107 height 26
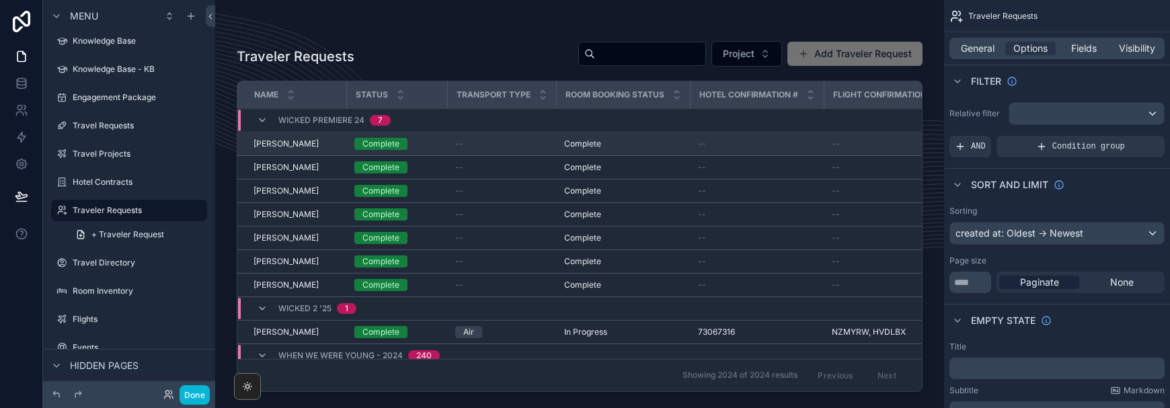
click at [438, 134] on td "Complete" at bounding box center [396, 144] width 101 height 24
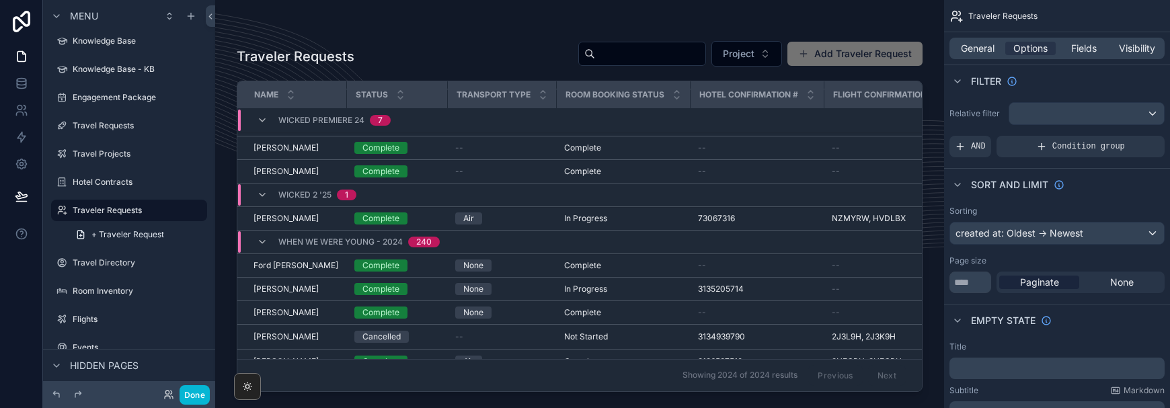
scroll to position [118, 0]
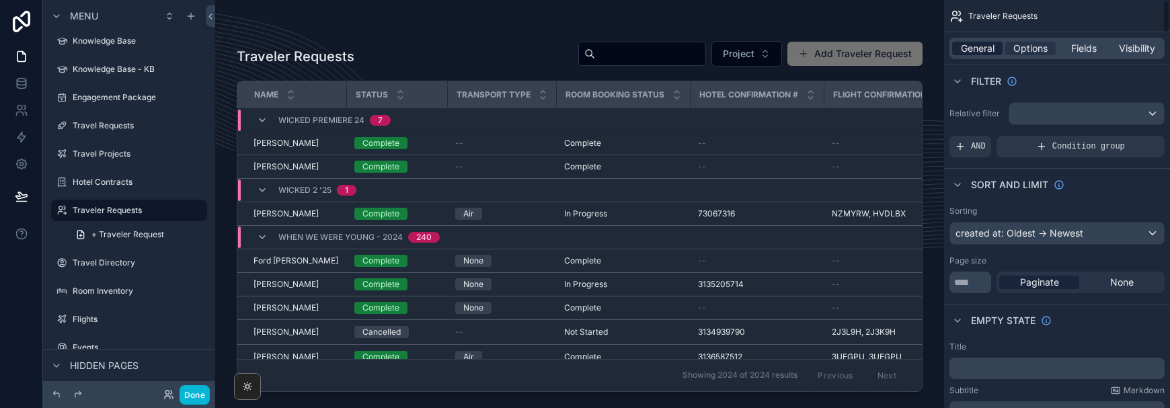
click at [969, 49] on span "General" at bounding box center [978, 48] width 34 height 13
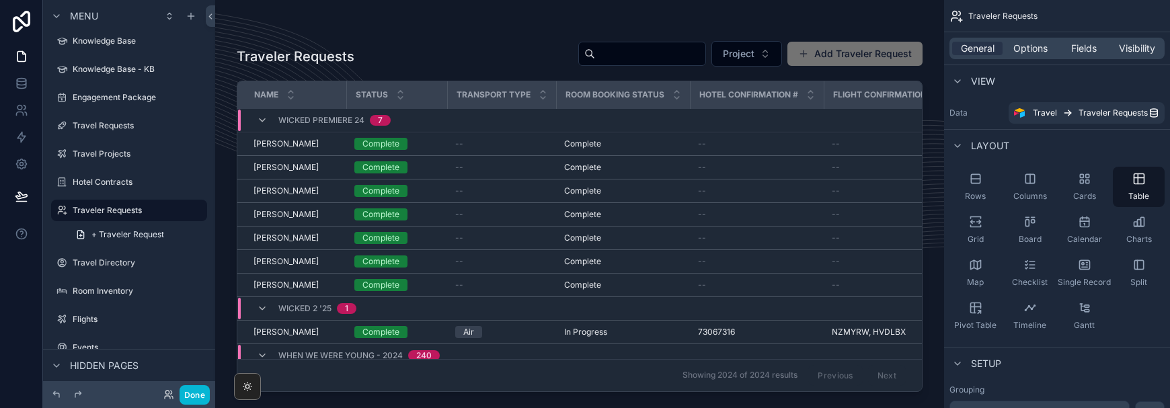
scroll to position [0, 0]
